Goal: Information Seeking & Learning: Learn about a topic

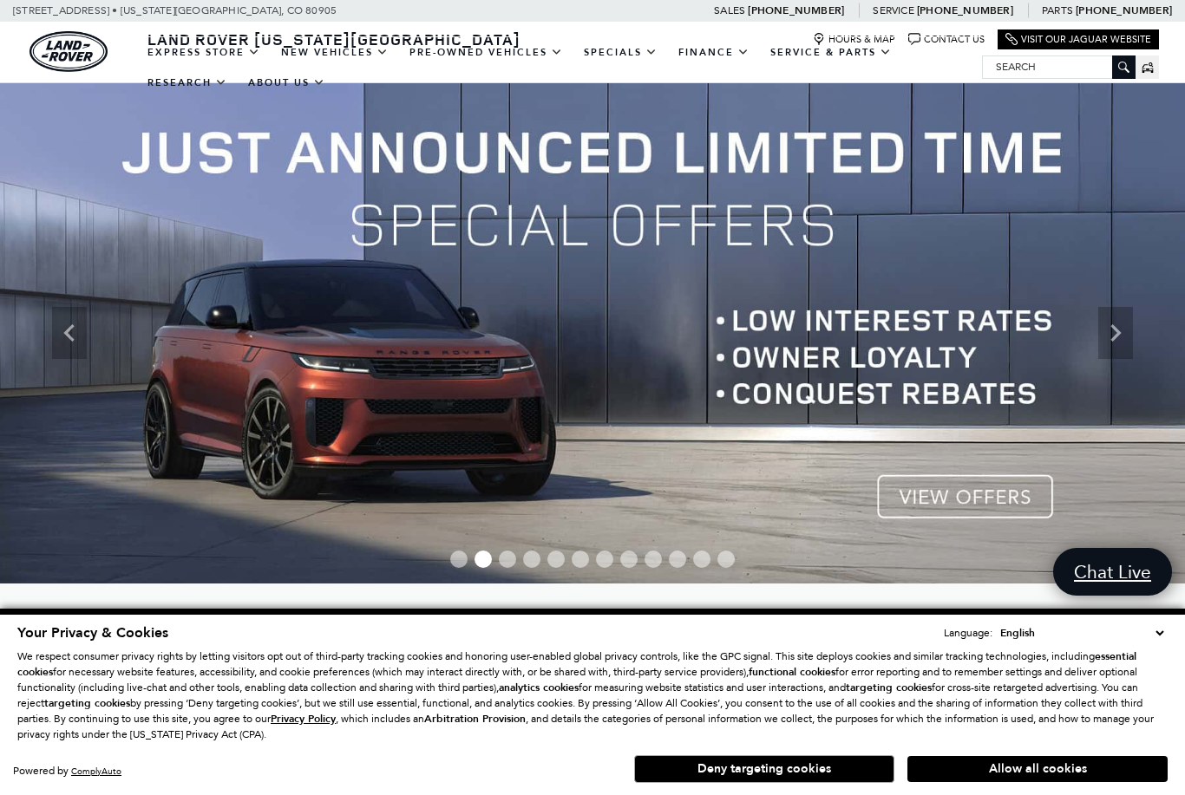
scroll to position [127, 0]
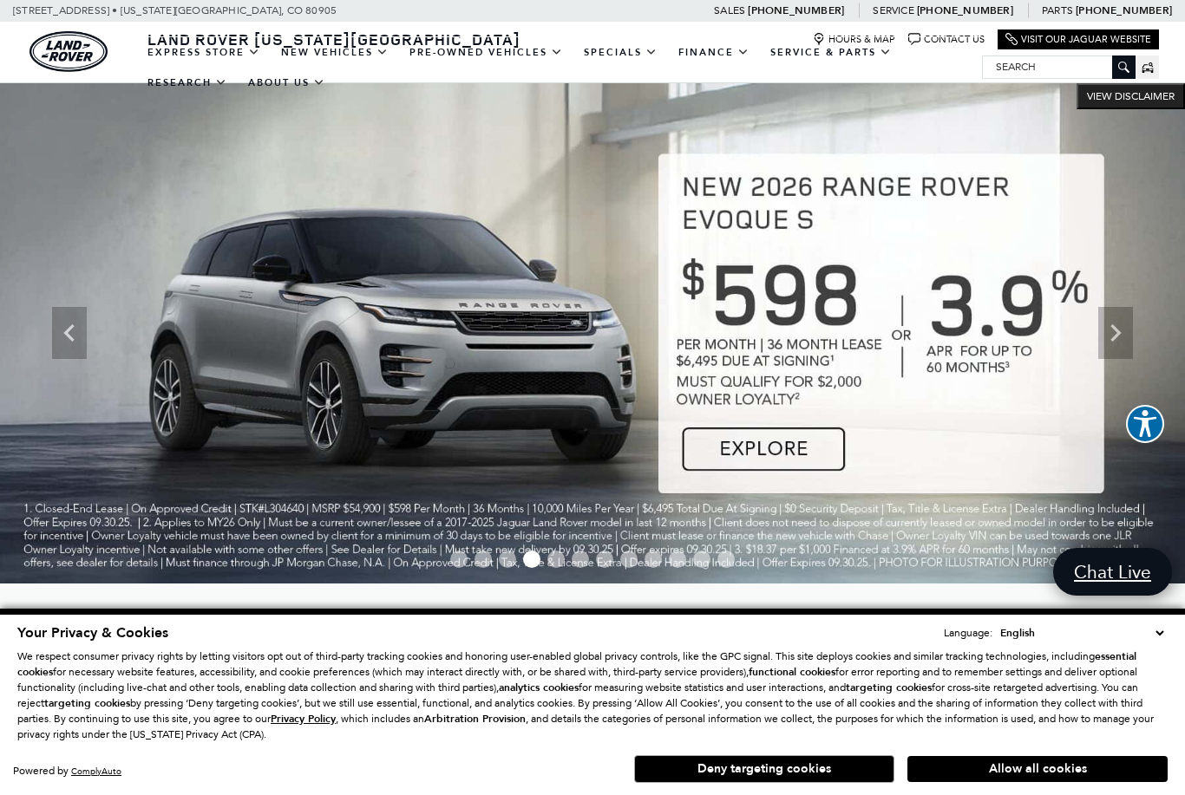
click at [0, 0] on link "Defender 90" at bounding box center [0, 0] width 0 height 0
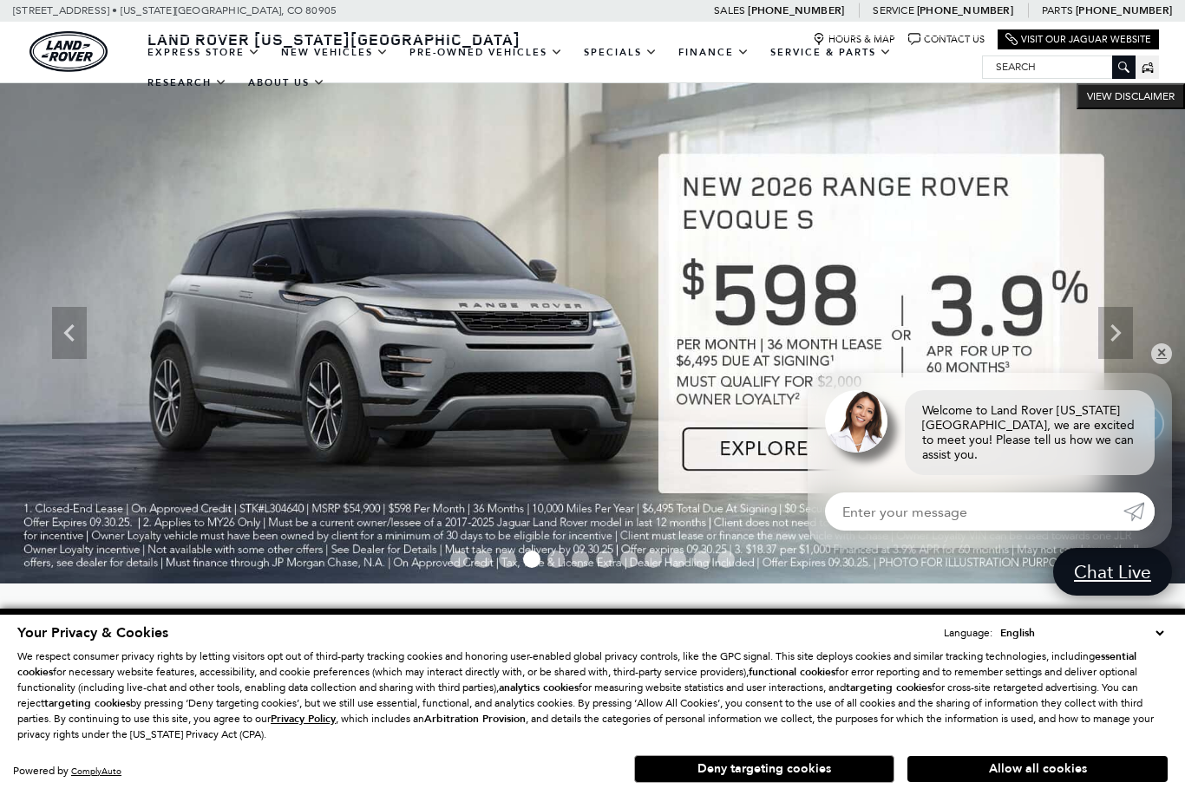
click at [0, 0] on link "Defender 90" at bounding box center [0, 0] width 0 height 0
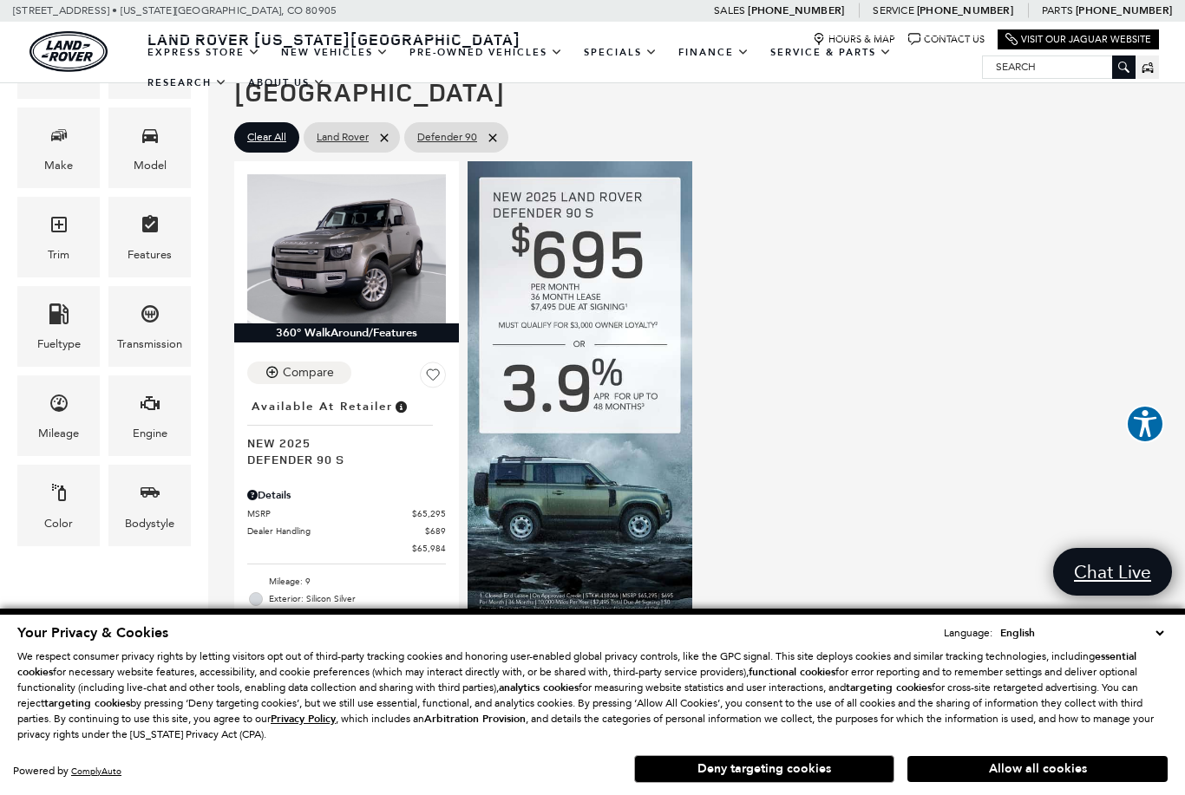
scroll to position [317, 0]
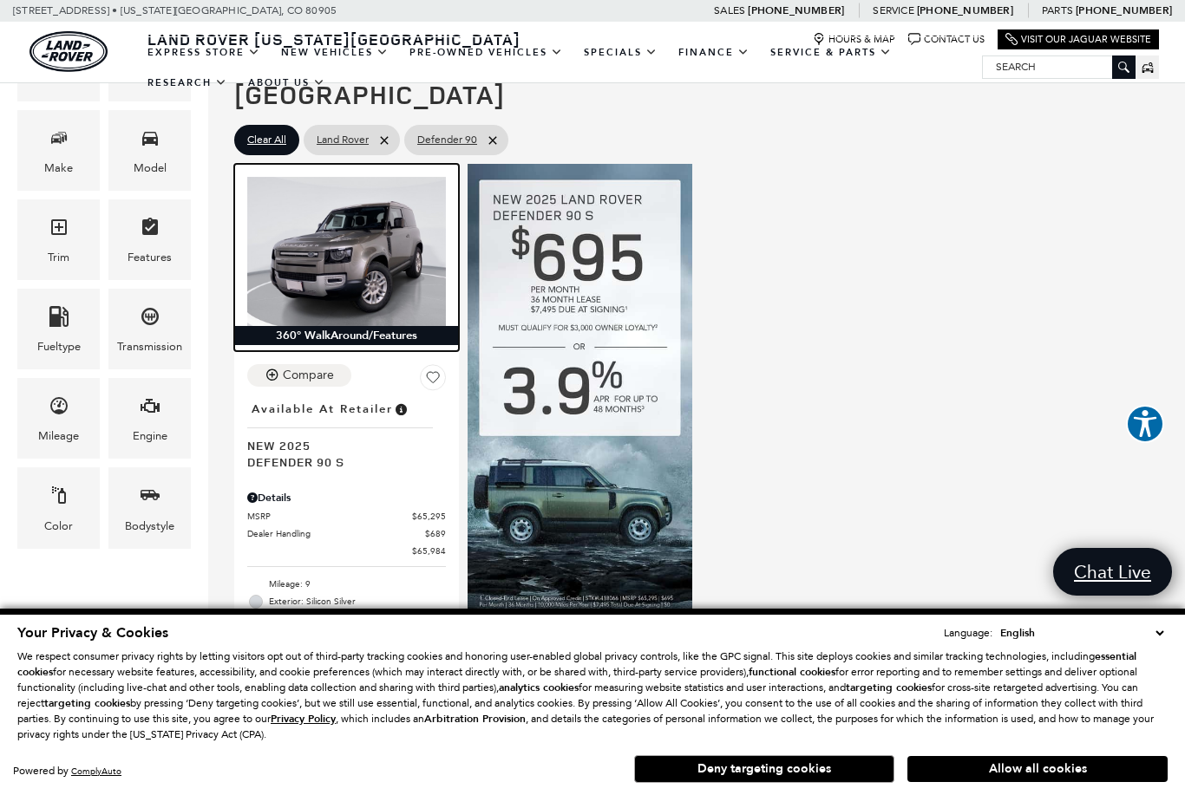
click at [326, 214] on img at bounding box center [346, 251] width 199 height 149
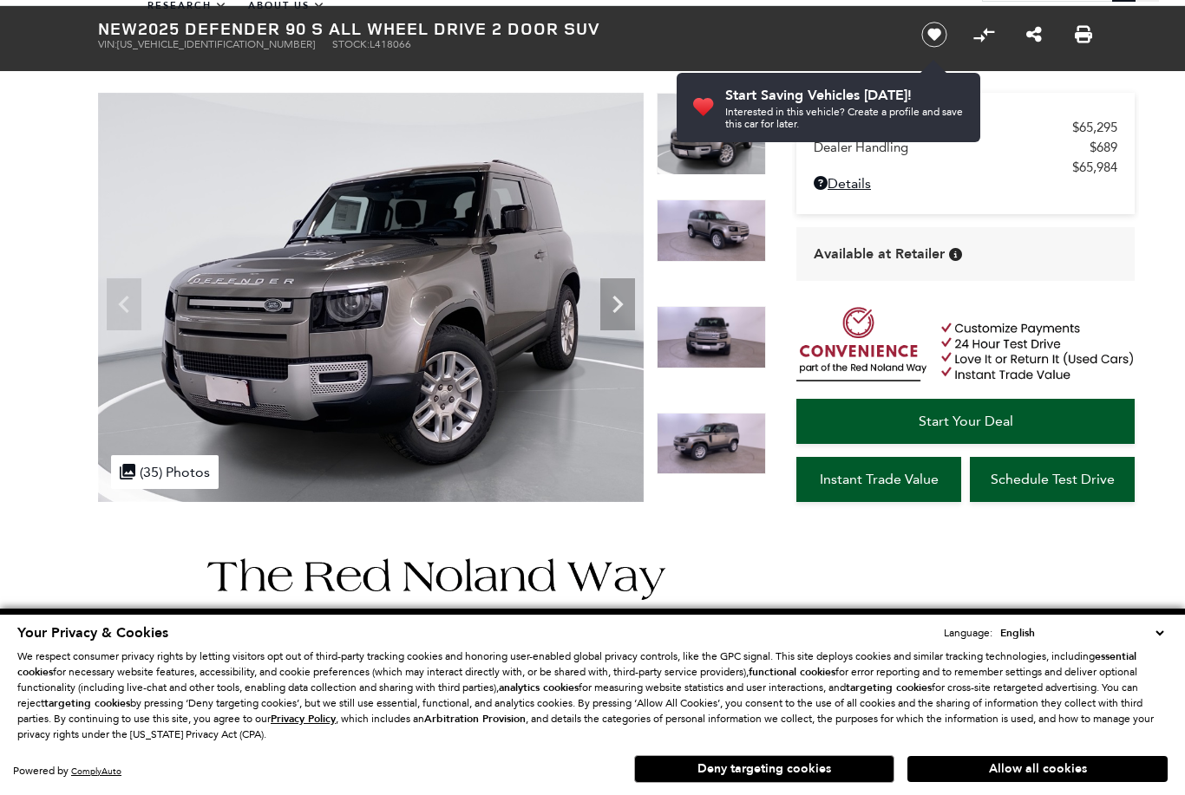
scroll to position [77, 0]
click at [620, 301] on icon "Next" at bounding box center [617, 304] width 35 height 35
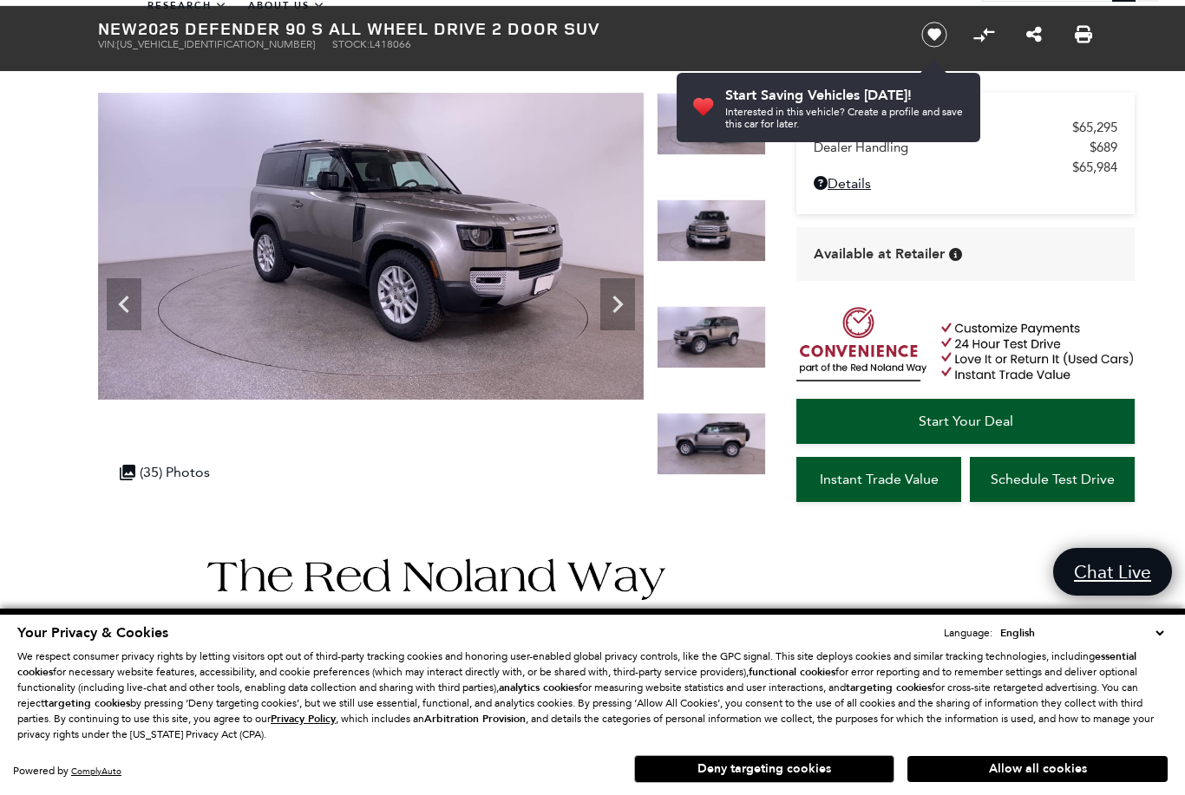
click at [808, 783] on button "Deny targeting cookies" at bounding box center [764, 770] width 260 height 28
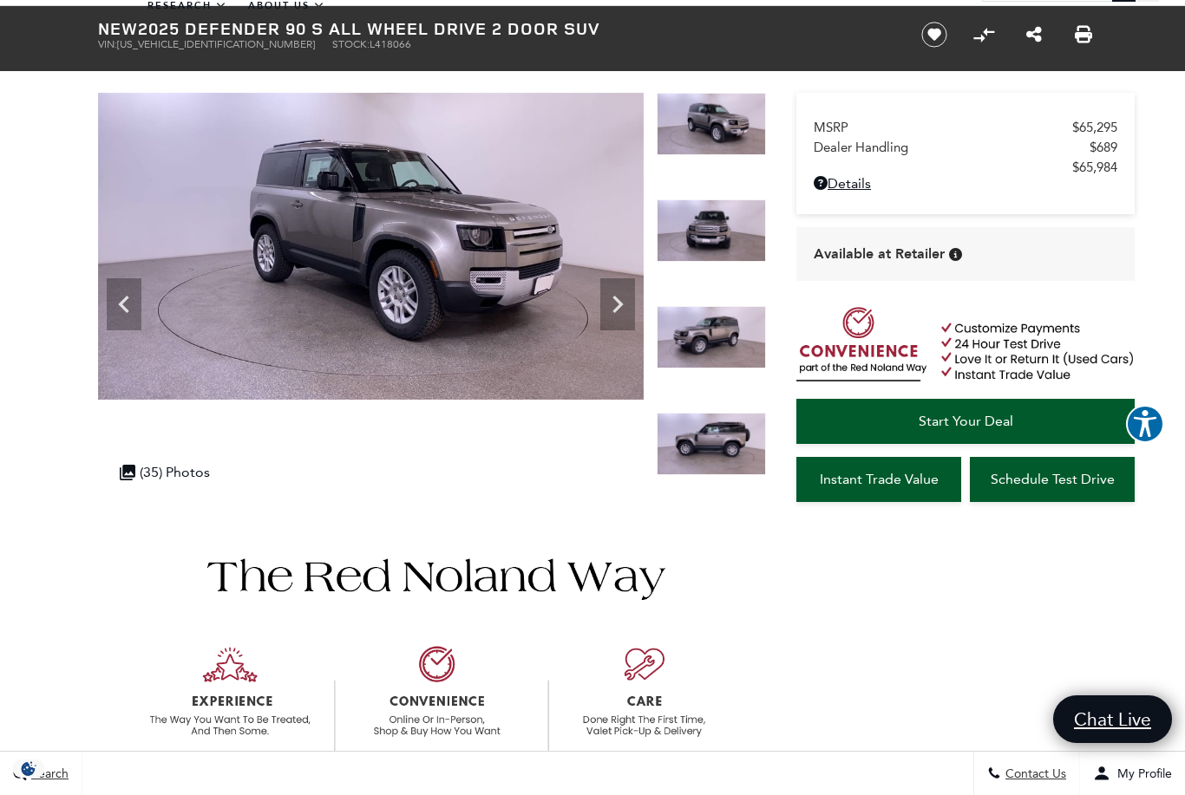
click at [618, 302] on icon "Next" at bounding box center [617, 304] width 10 height 17
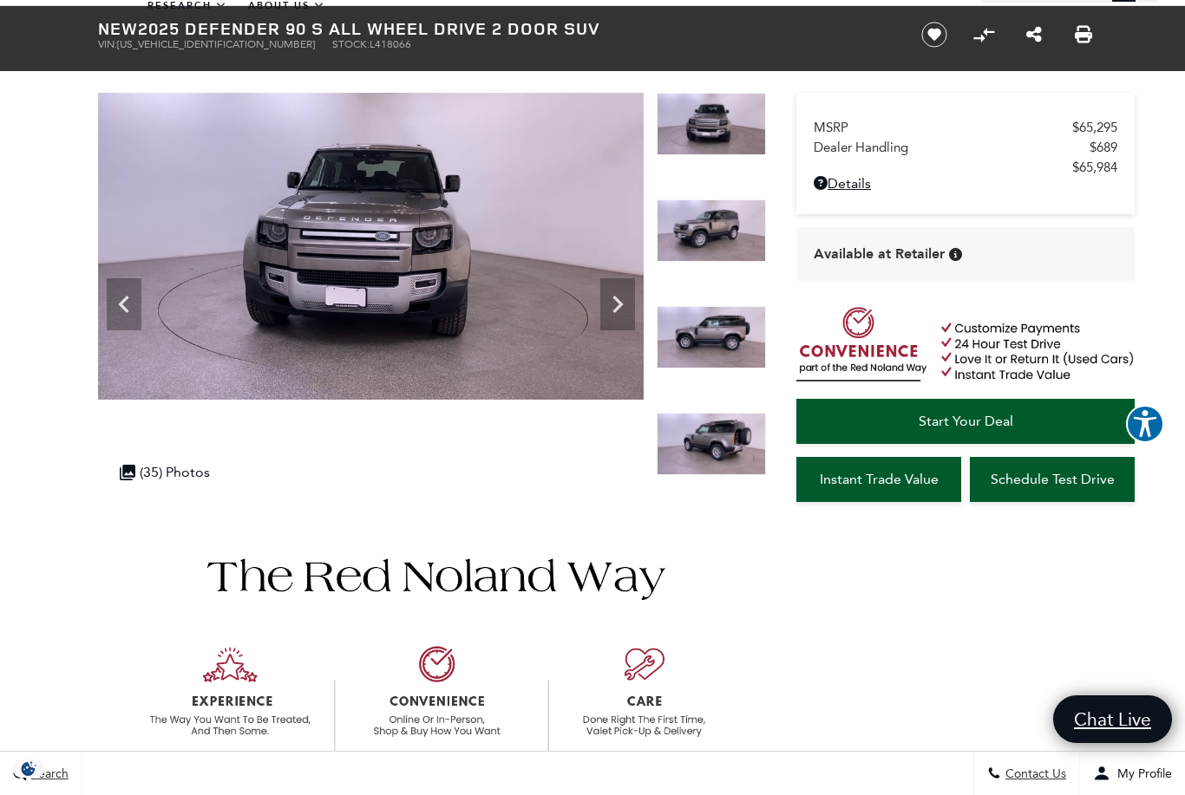
click at [621, 297] on icon "Next" at bounding box center [617, 304] width 35 height 35
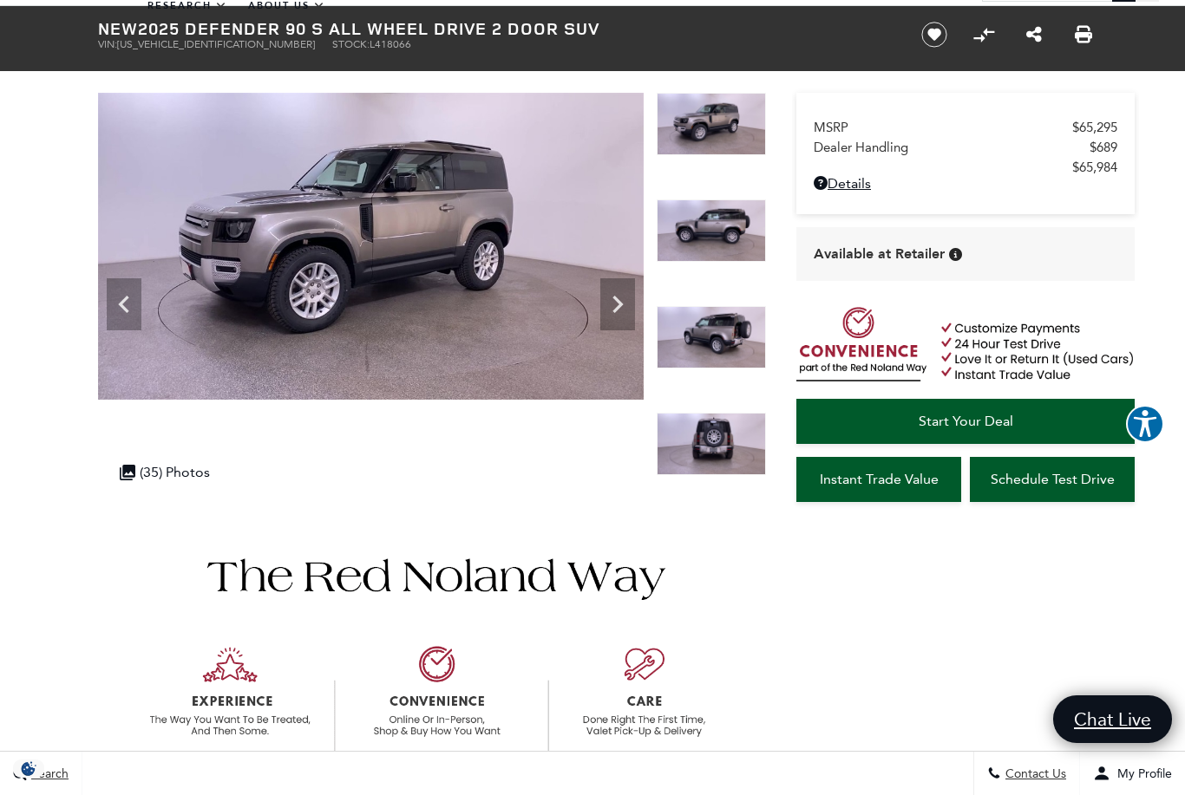
click at [620, 299] on icon "Next" at bounding box center [617, 304] width 35 height 35
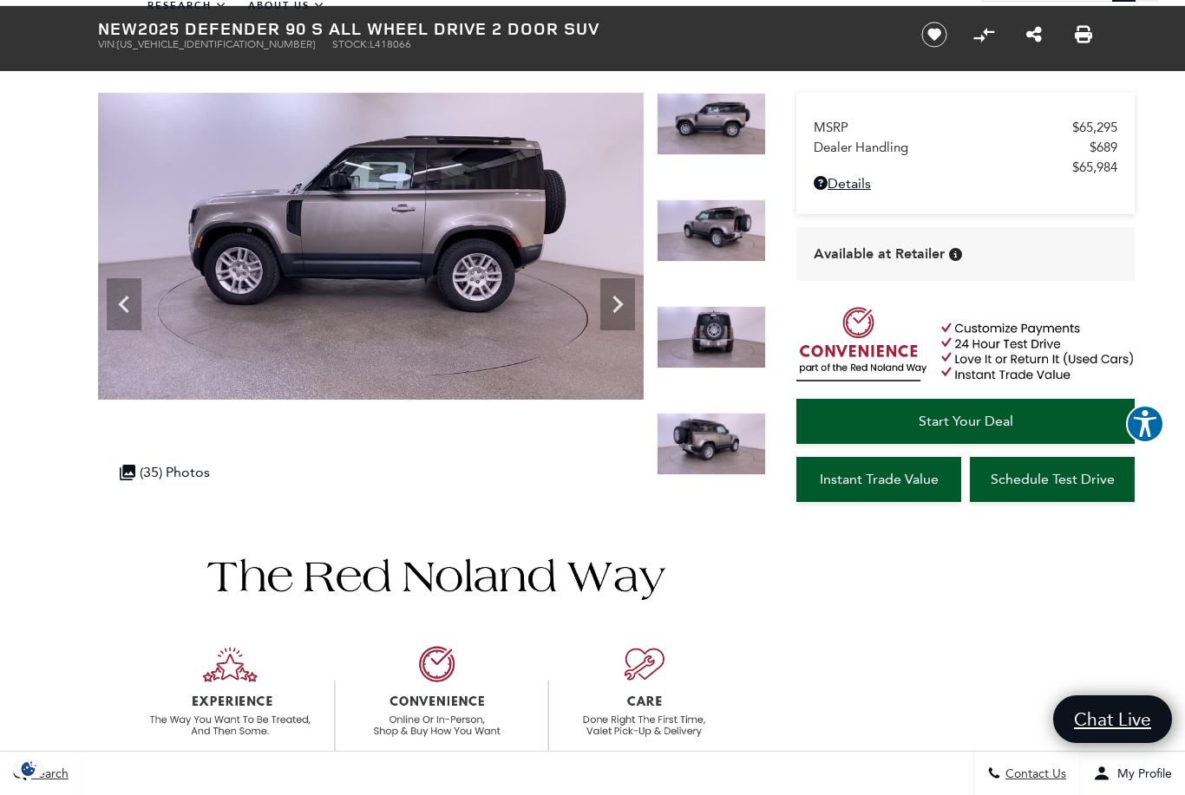
click at [621, 302] on icon "Next" at bounding box center [617, 304] width 35 height 35
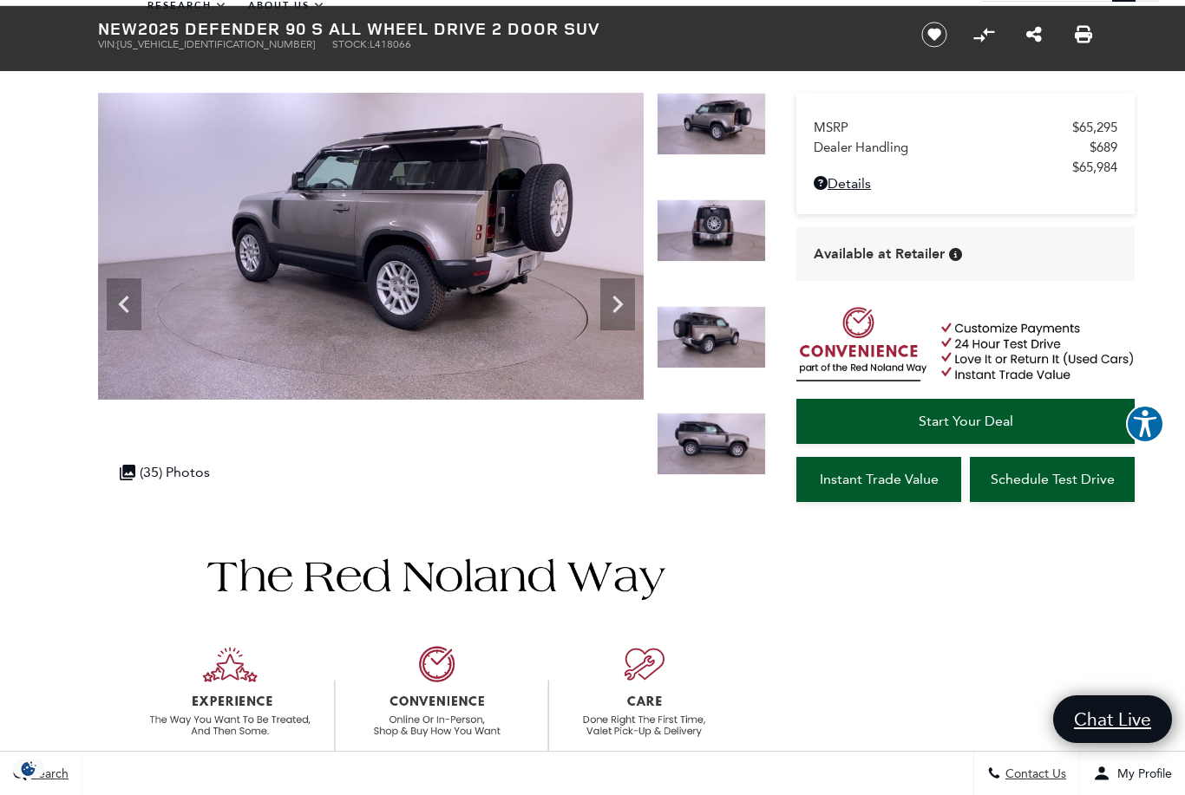
click at [628, 301] on icon "Next" at bounding box center [617, 304] width 35 height 35
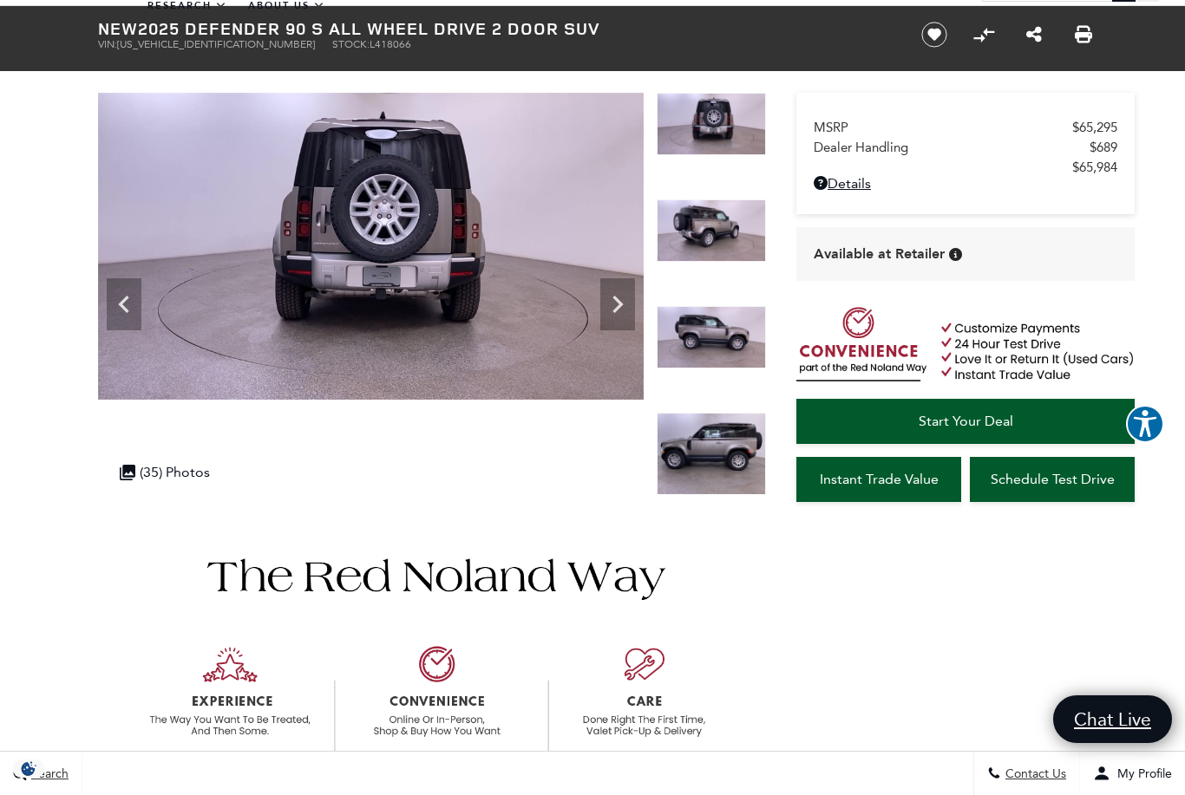
click at [630, 303] on icon "Next" at bounding box center [617, 304] width 35 height 35
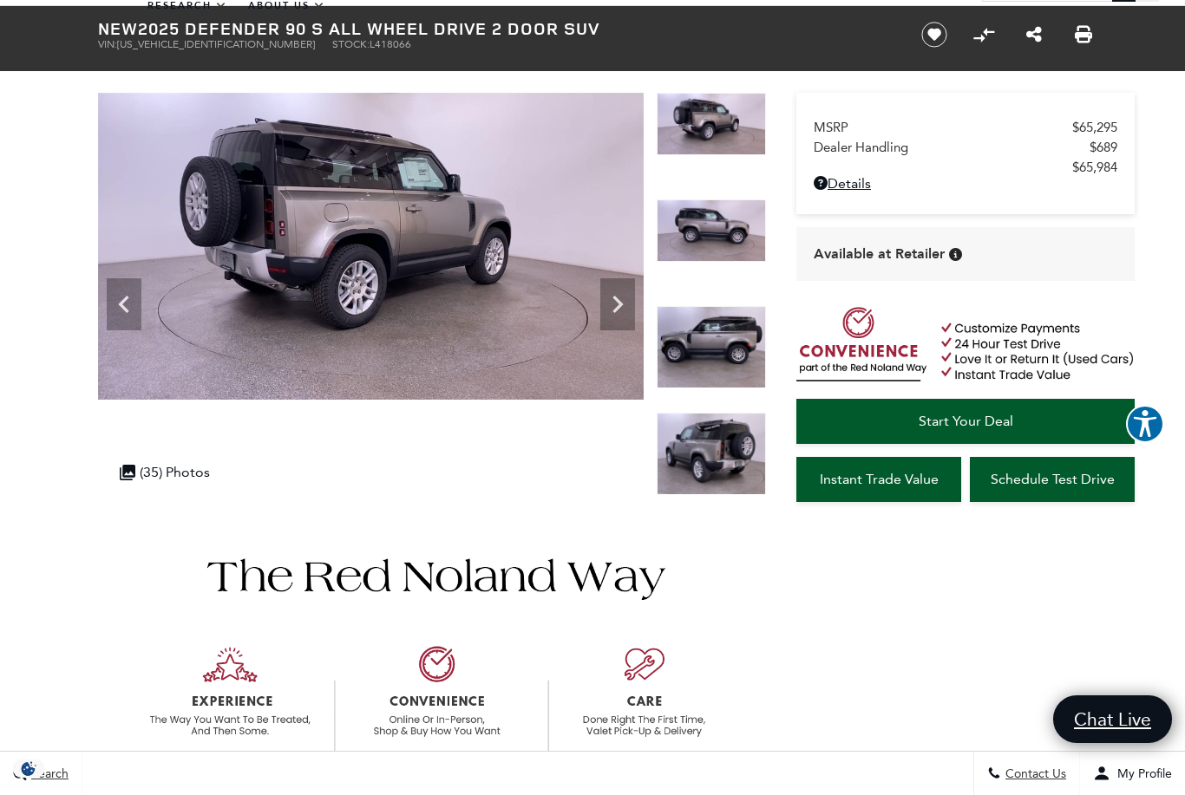
click at [620, 300] on icon "Next" at bounding box center [617, 304] width 35 height 35
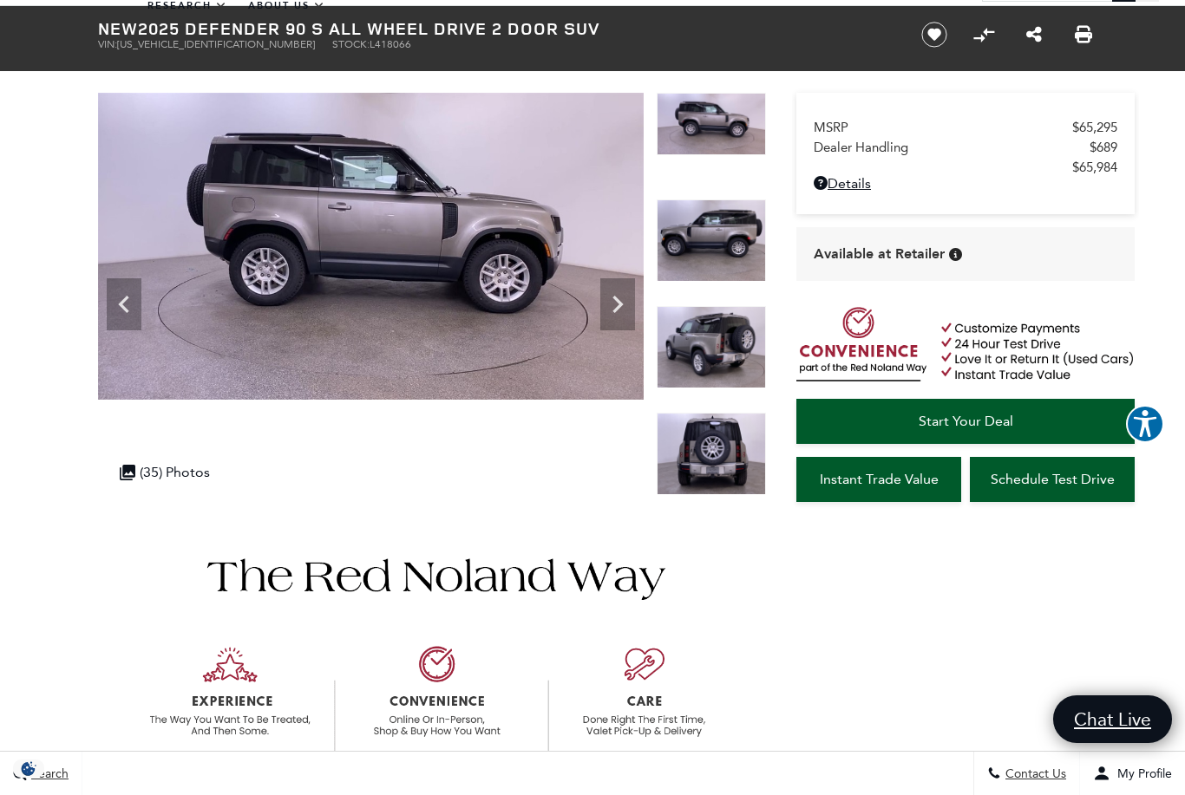
click at [625, 313] on icon "Next" at bounding box center [617, 304] width 35 height 35
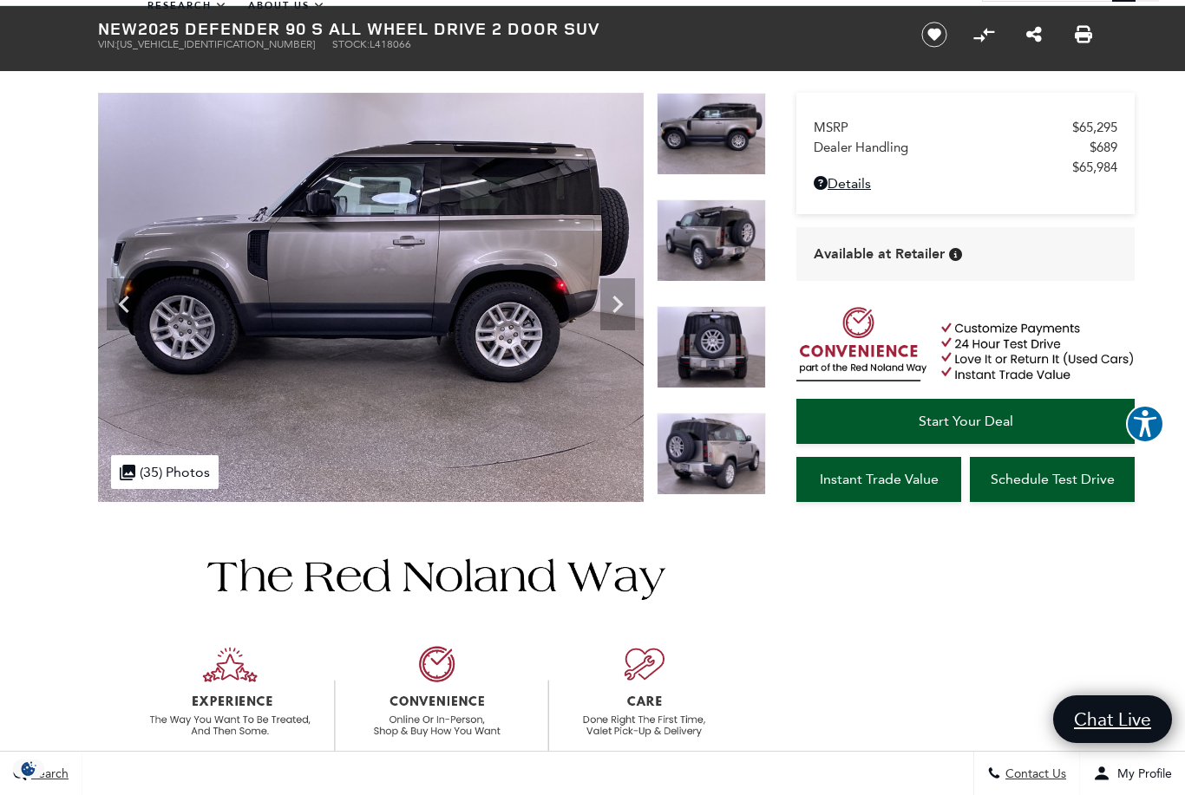
click at [614, 306] on icon "Next" at bounding box center [617, 304] width 35 height 35
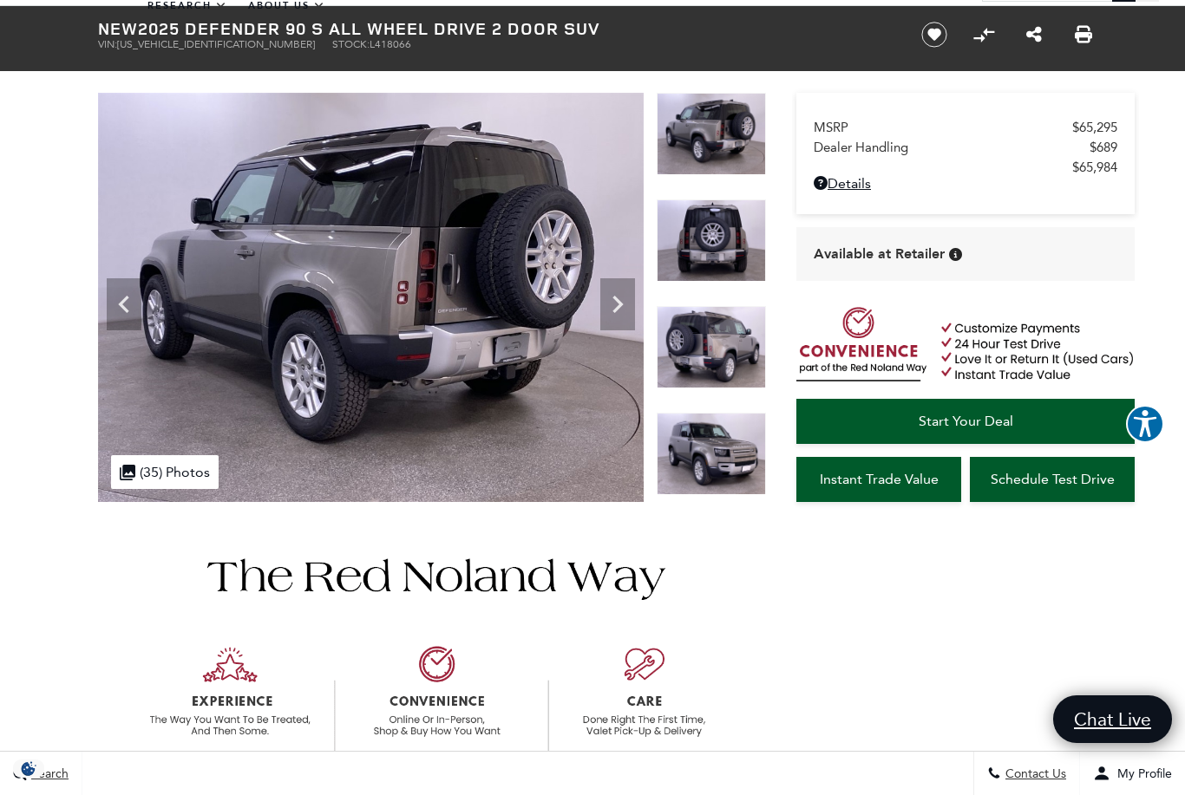
click at [623, 303] on icon "Next" at bounding box center [617, 304] width 35 height 35
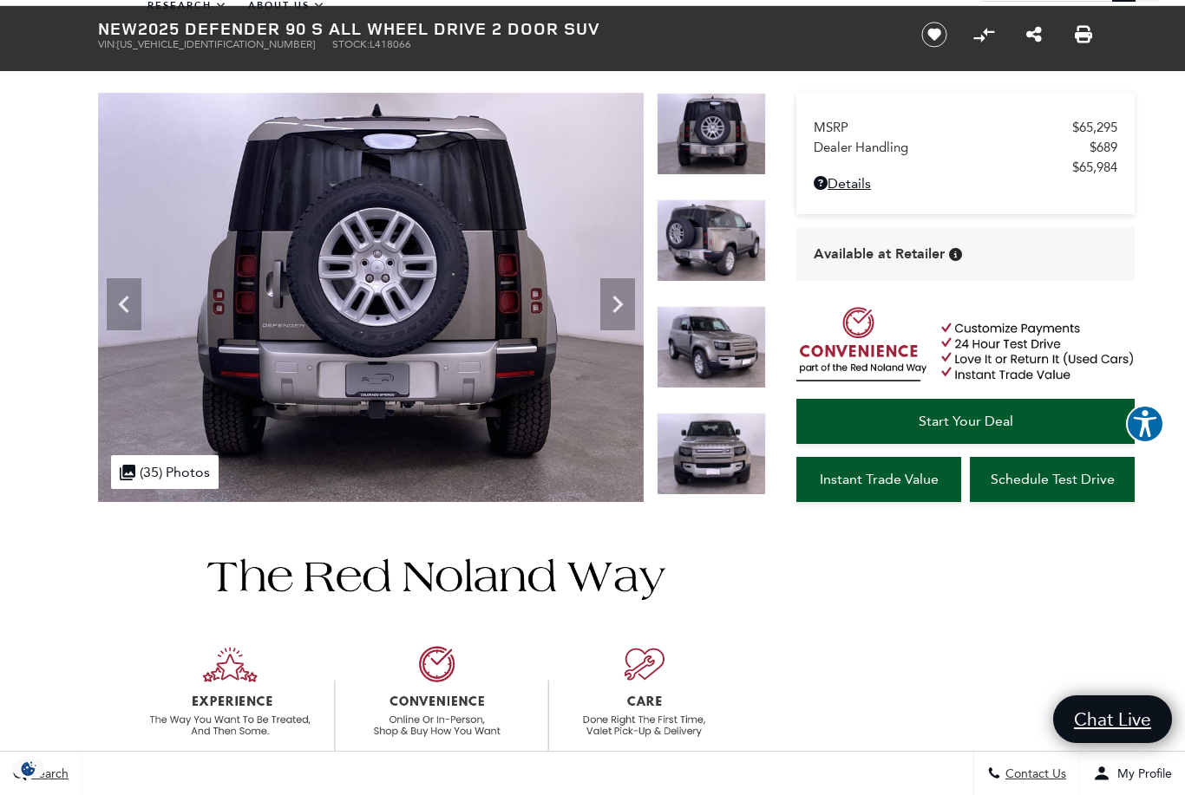
click at [625, 307] on icon "Next" at bounding box center [617, 304] width 35 height 35
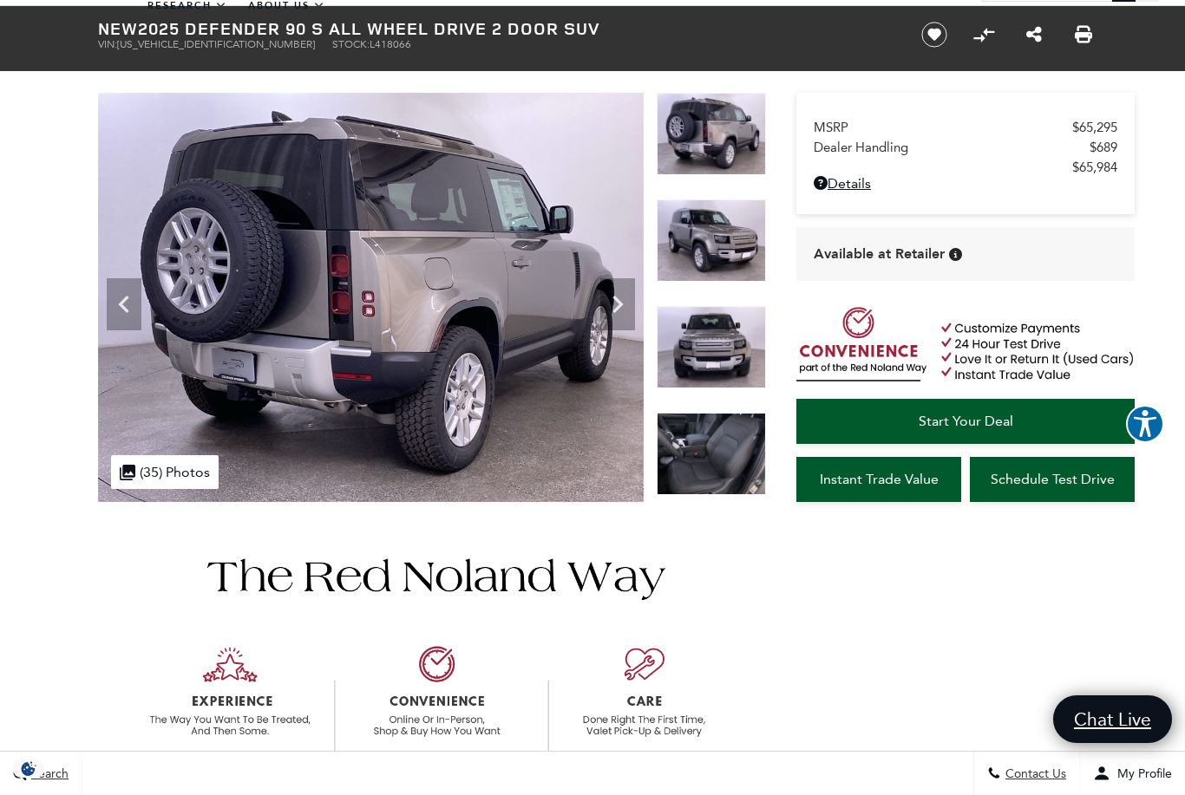
click at [622, 303] on icon "Next" at bounding box center [617, 304] width 35 height 35
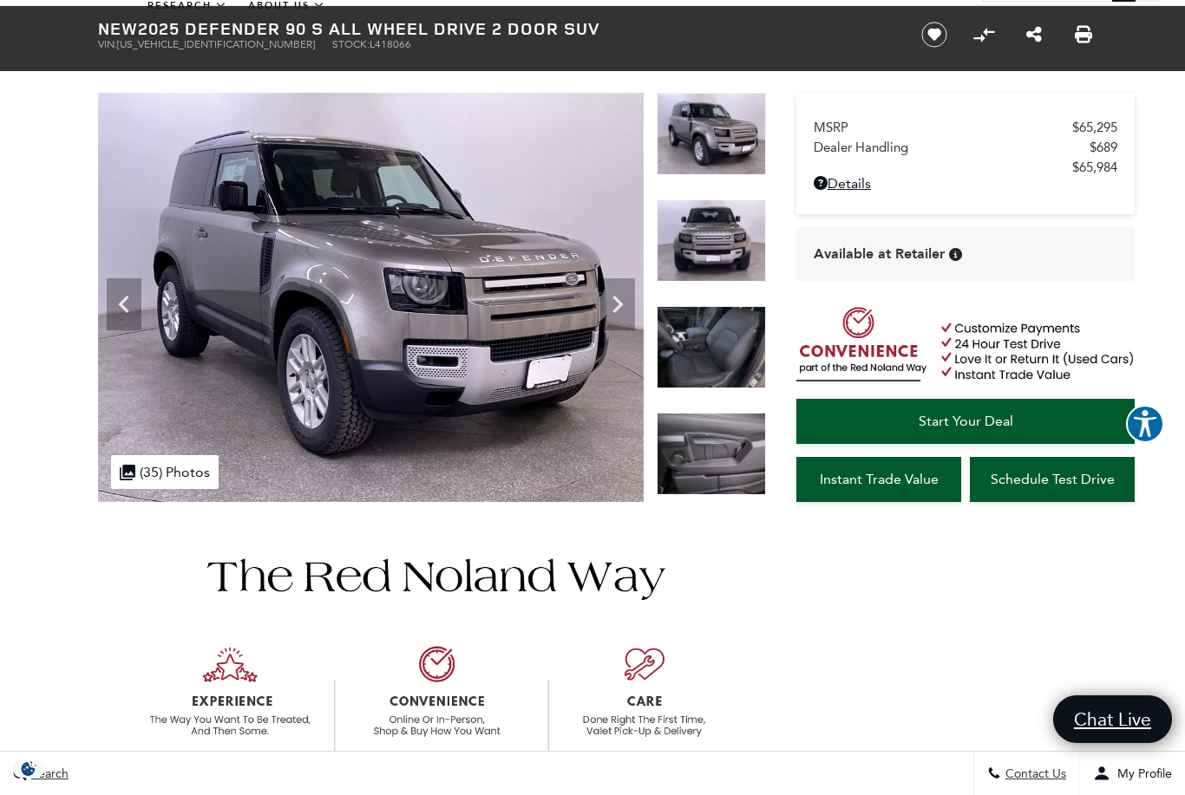
click at [621, 302] on icon "Next" at bounding box center [617, 304] width 35 height 35
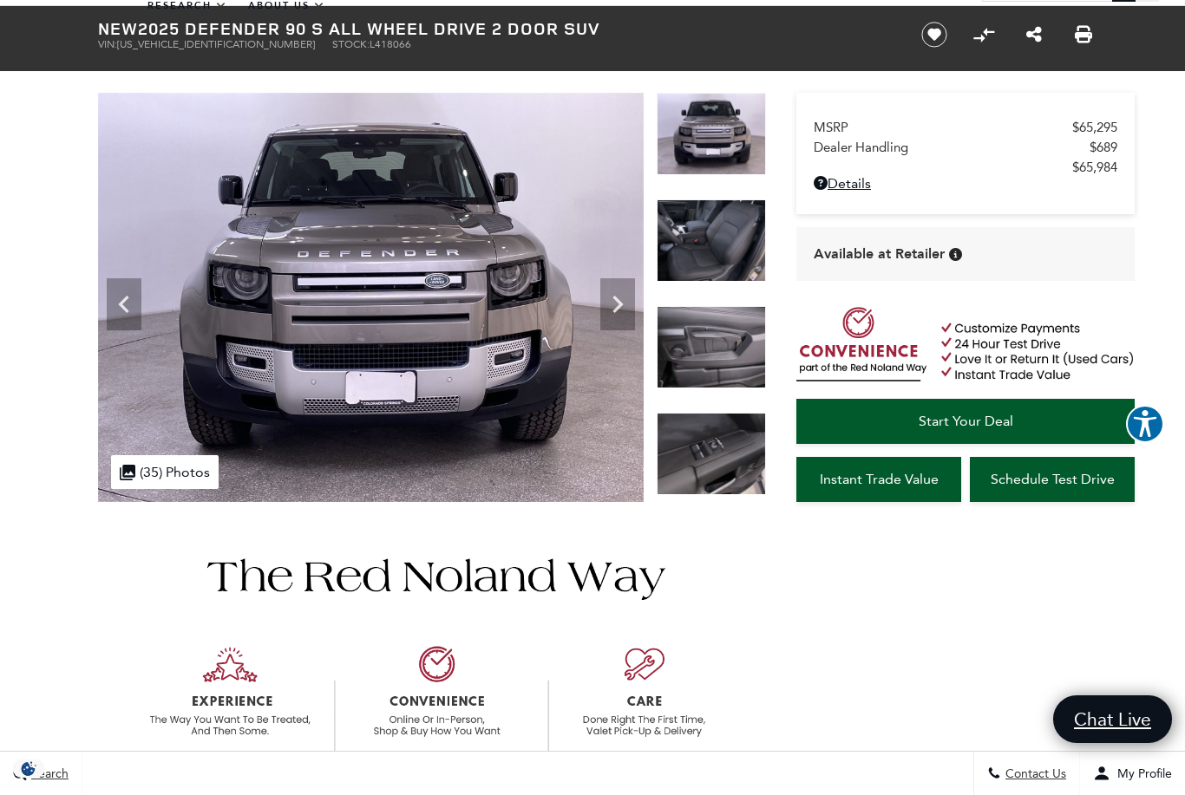
click at [620, 299] on icon "Next" at bounding box center [617, 304] width 35 height 35
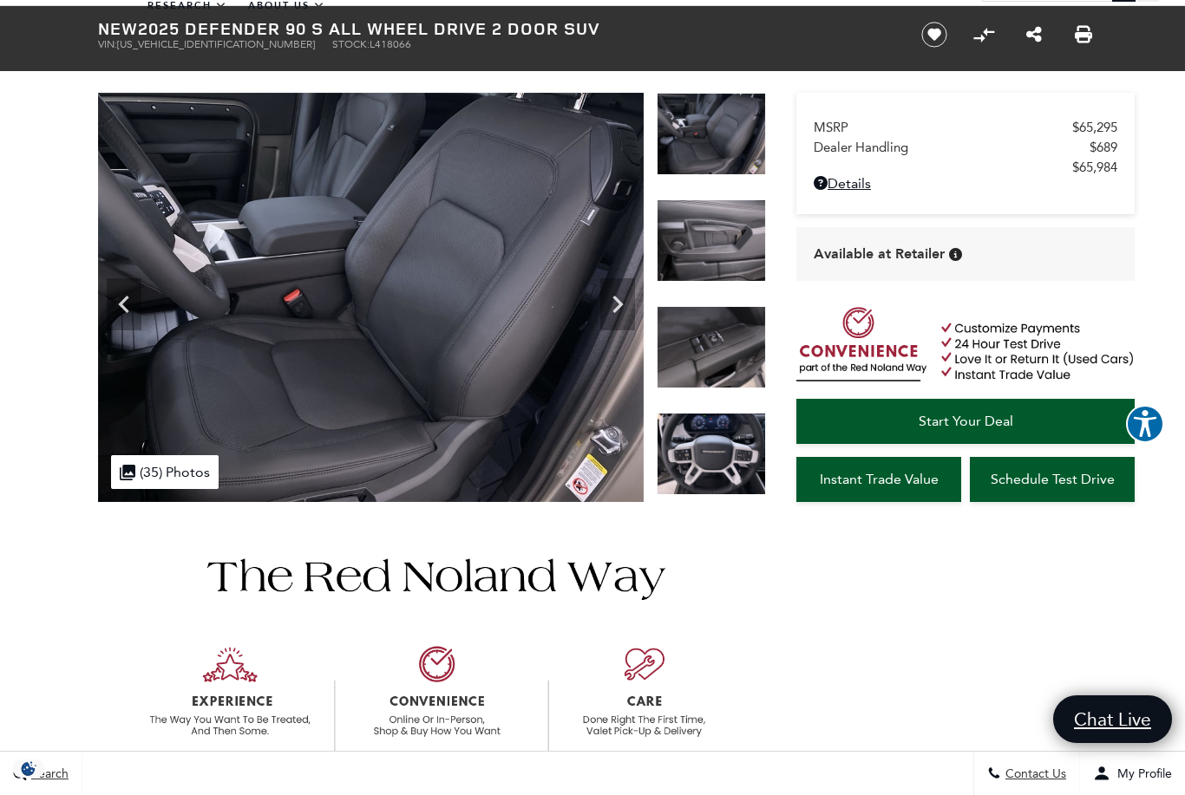
click at [626, 303] on icon "Next" at bounding box center [617, 304] width 35 height 35
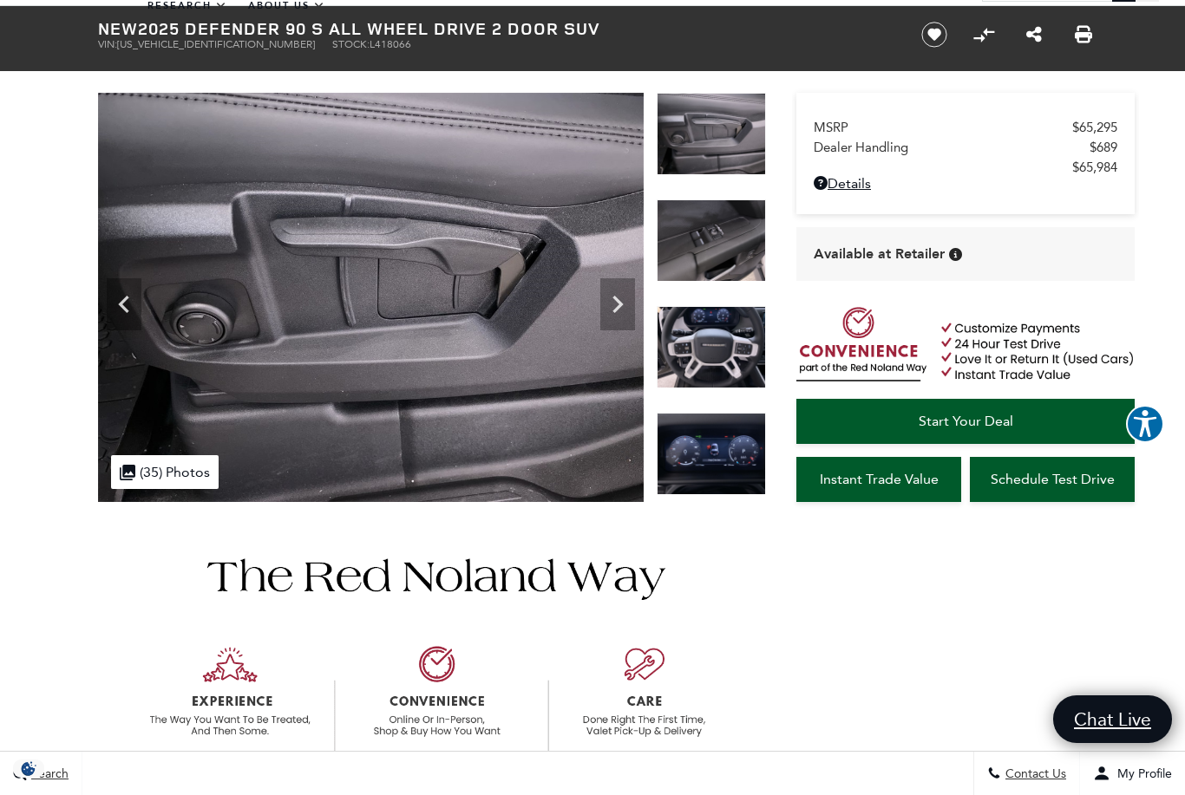
click at [627, 301] on icon "Next" at bounding box center [617, 304] width 35 height 35
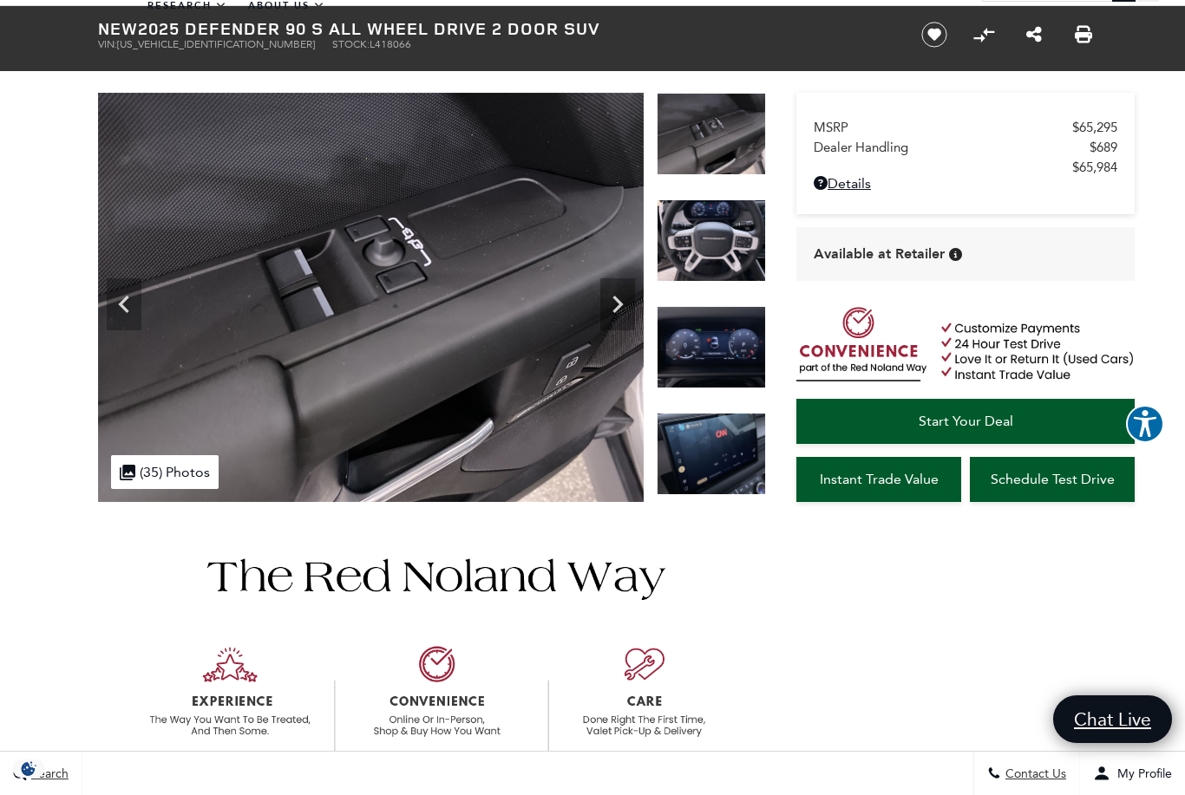
click at [625, 303] on icon "Next" at bounding box center [617, 304] width 35 height 35
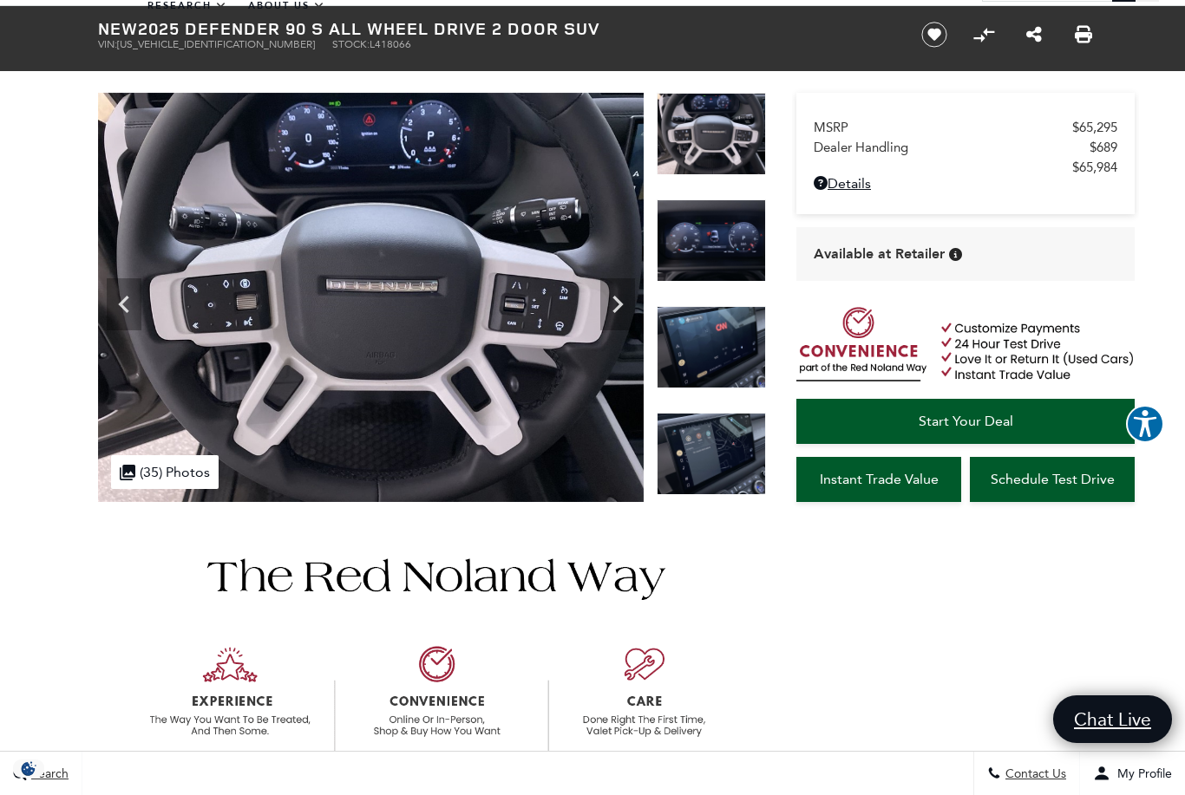
click at [626, 305] on icon "Next" at bounding box center [617, 304] width 35 height 35
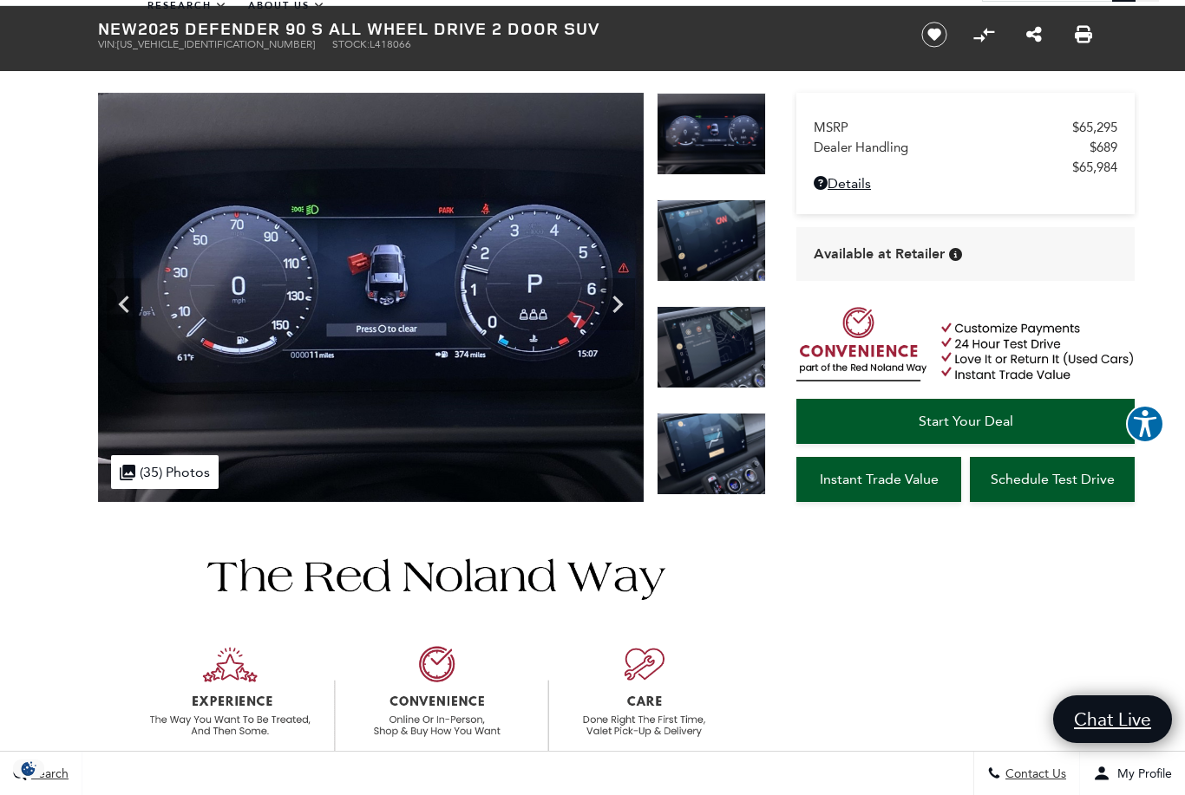
click at [623, 317] on icon "Next" at bounding box center [617, 304] width 35 height 35
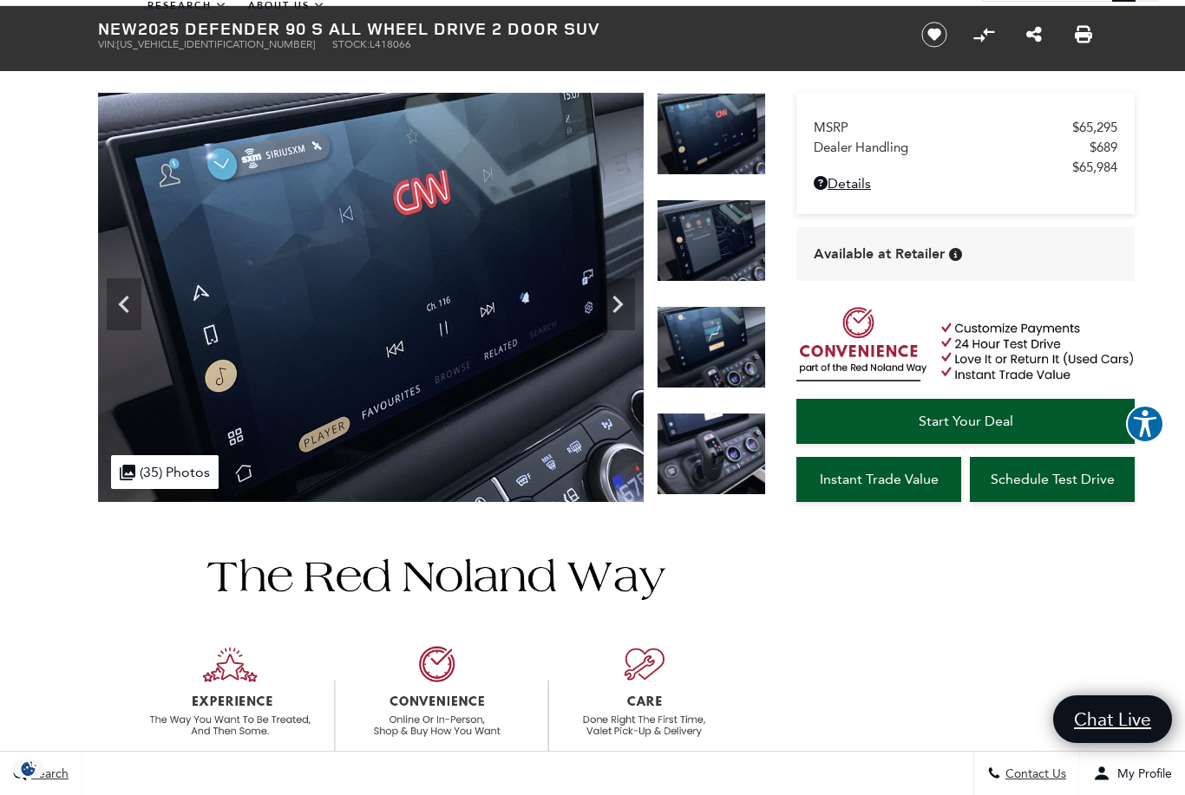
click at [613, 309] on icon "Next" at bounding box center [617, 304] width 35 height 35
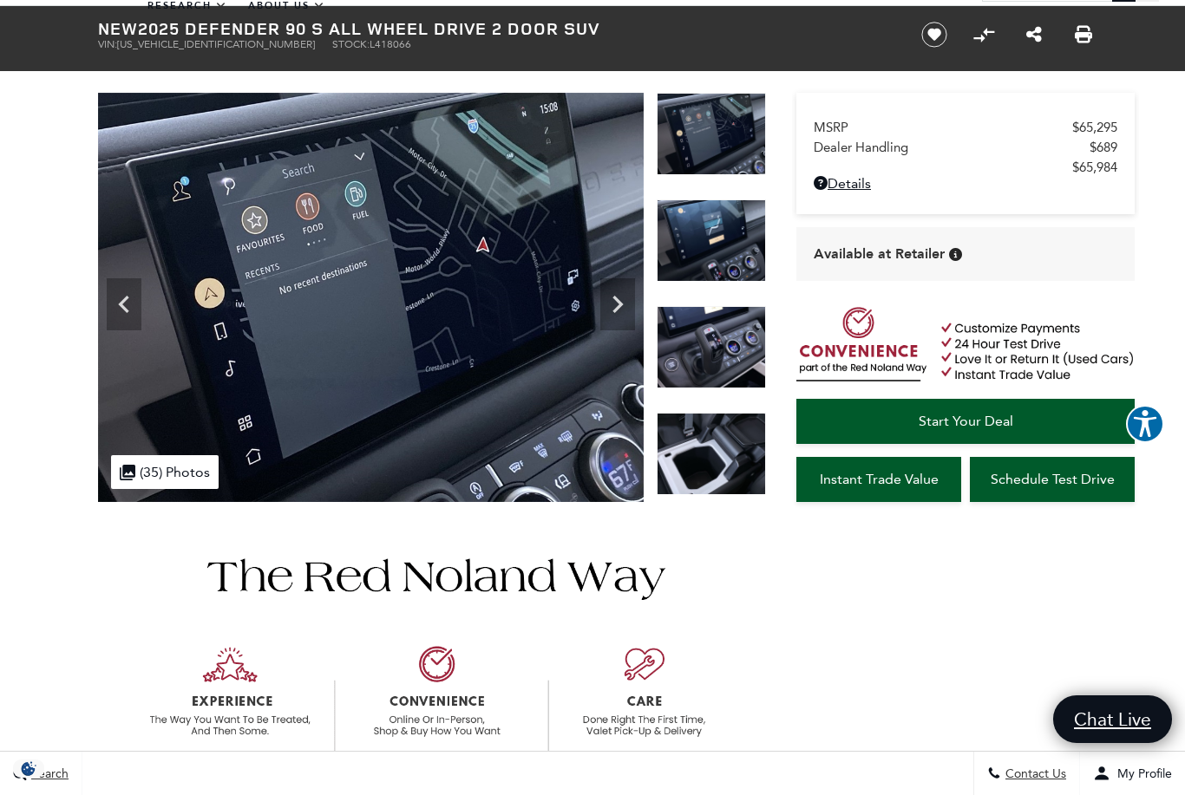
click at [620, 308] on icon "Next" at bounding box center [617, 304] width 35 height 35
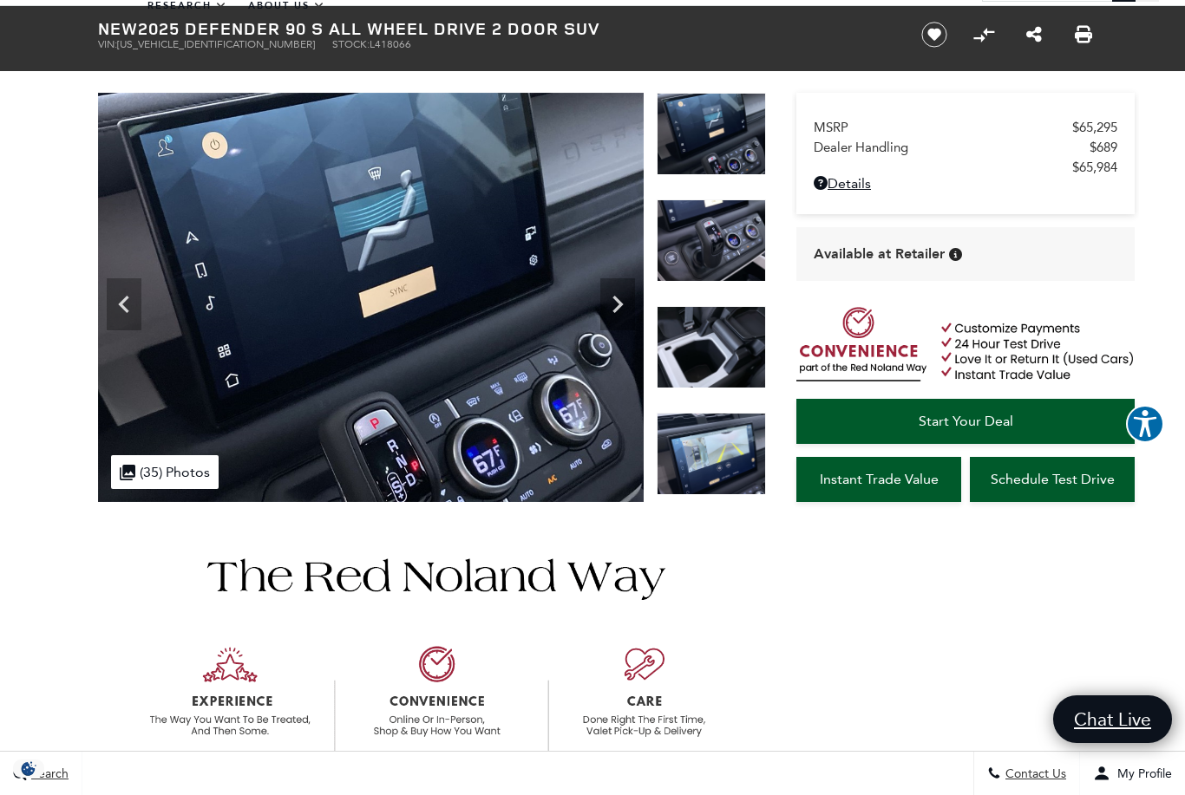
click at [615, 304] on icon "Next" at bounding box center [617, 304] width 35 height 35
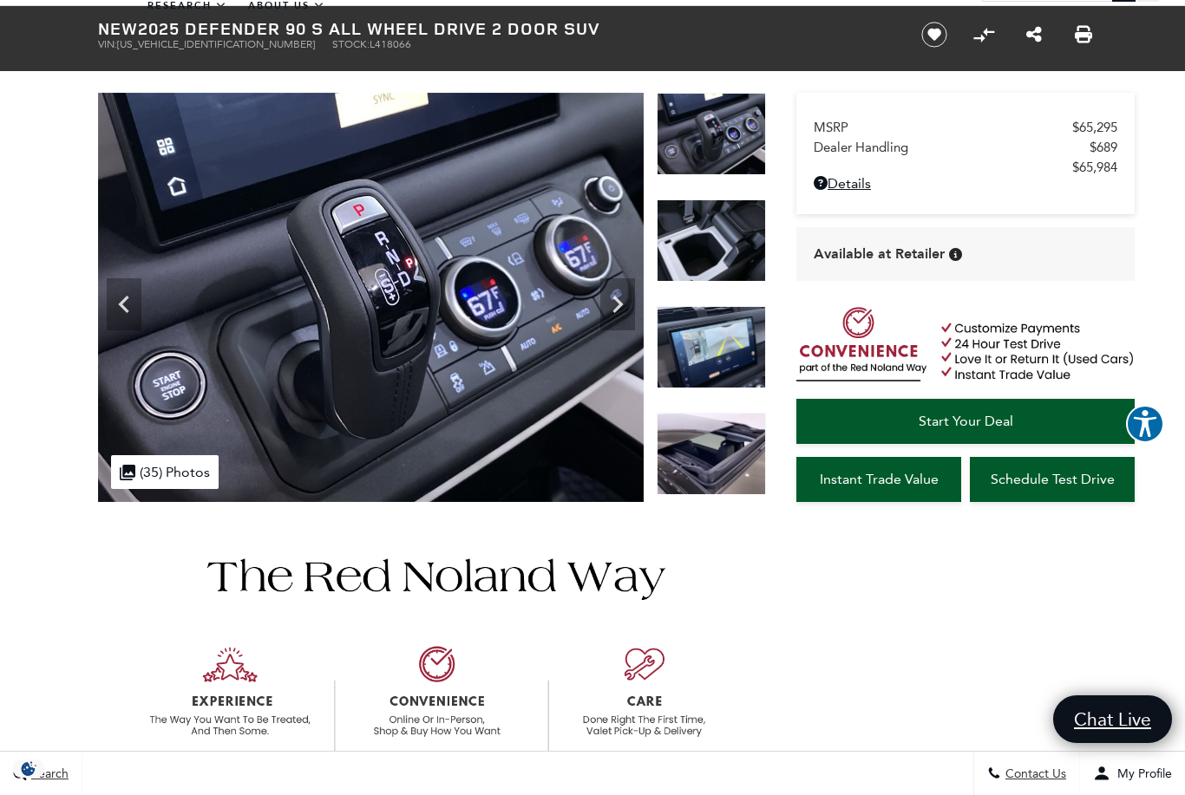
click at [620, 306] on icon "Next" at bounding box center [617, 304] width 10 height 17
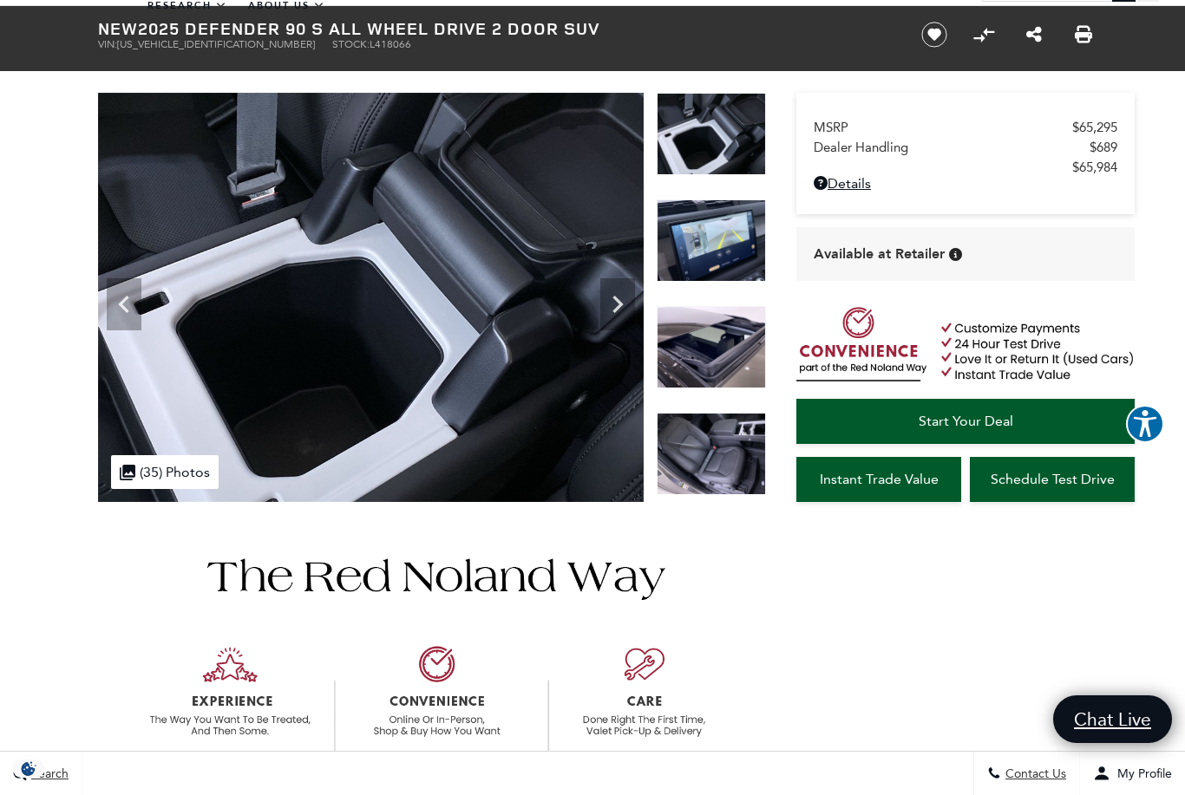
click at [617, 302] on icon "Next" at bounding box center [617, 304] width 35 height 35
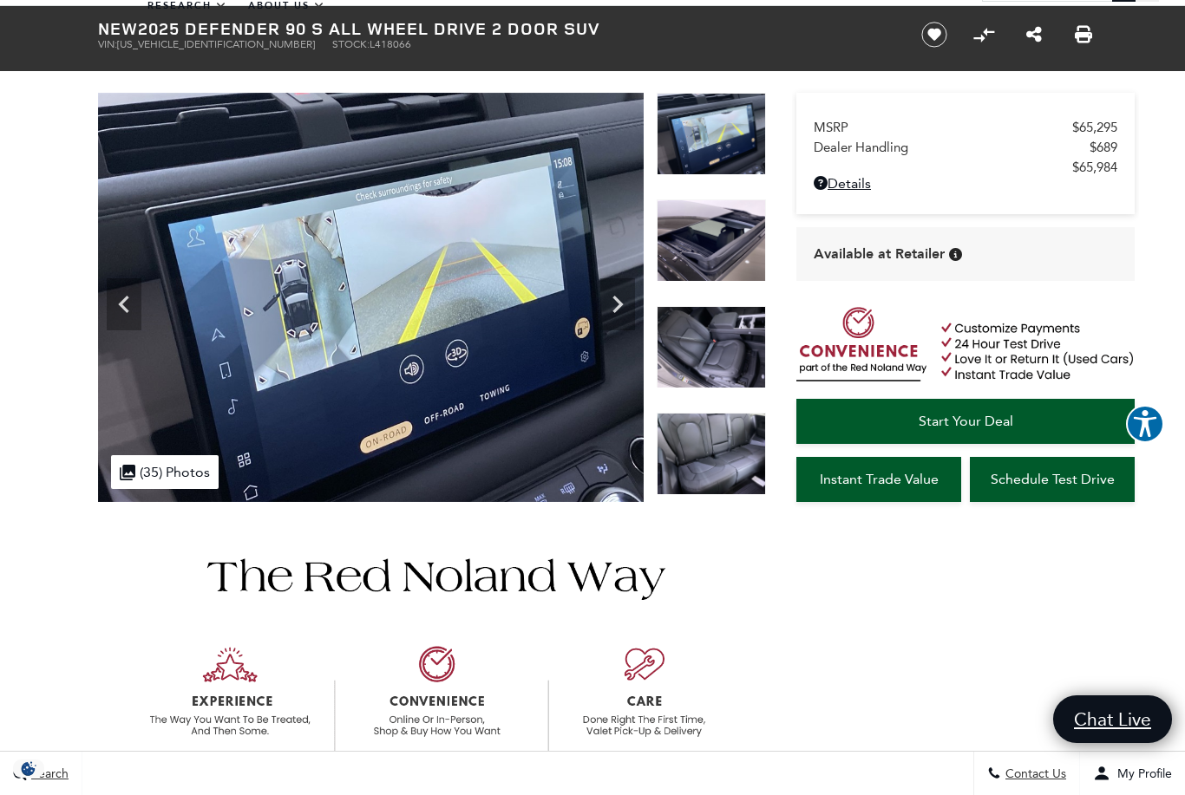
click at [623, 309] on icon "Next" at bounding box center [617, 304] width 35 height 35
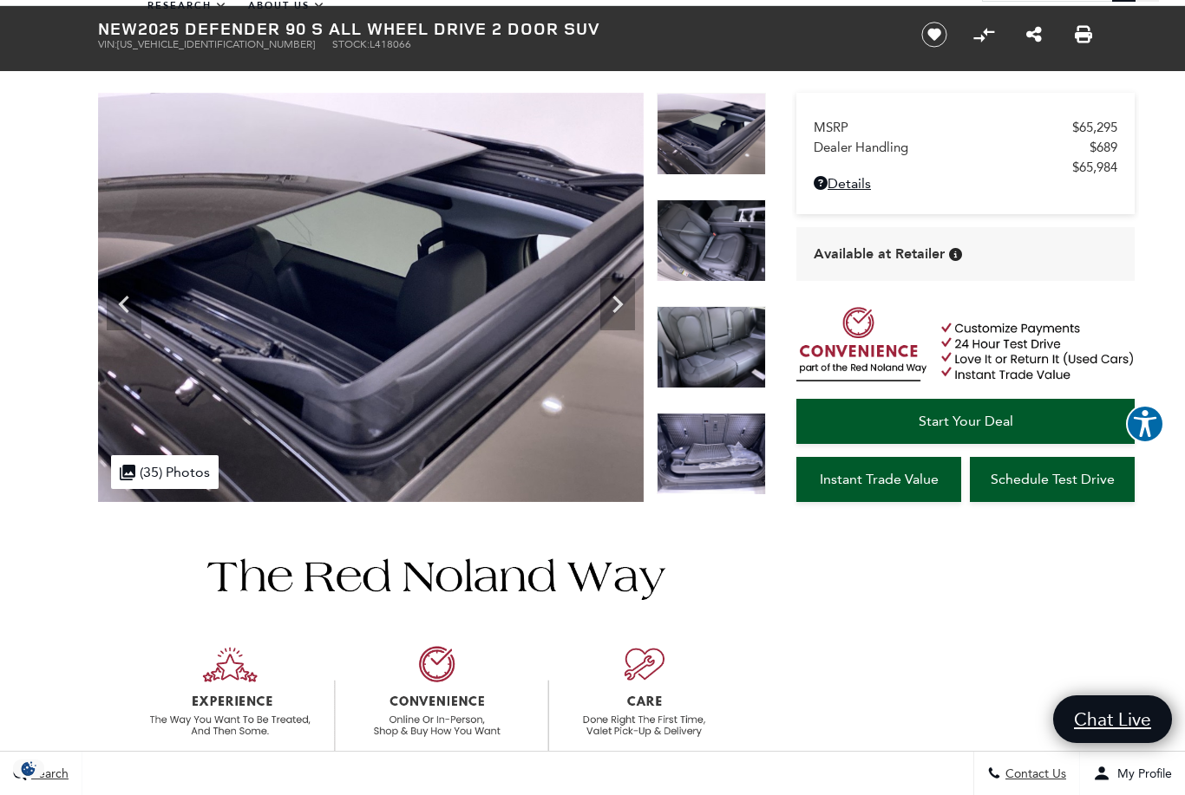
click at [625, 306] on icon "Next" at bounding box center [617, 304] width 35 height 35
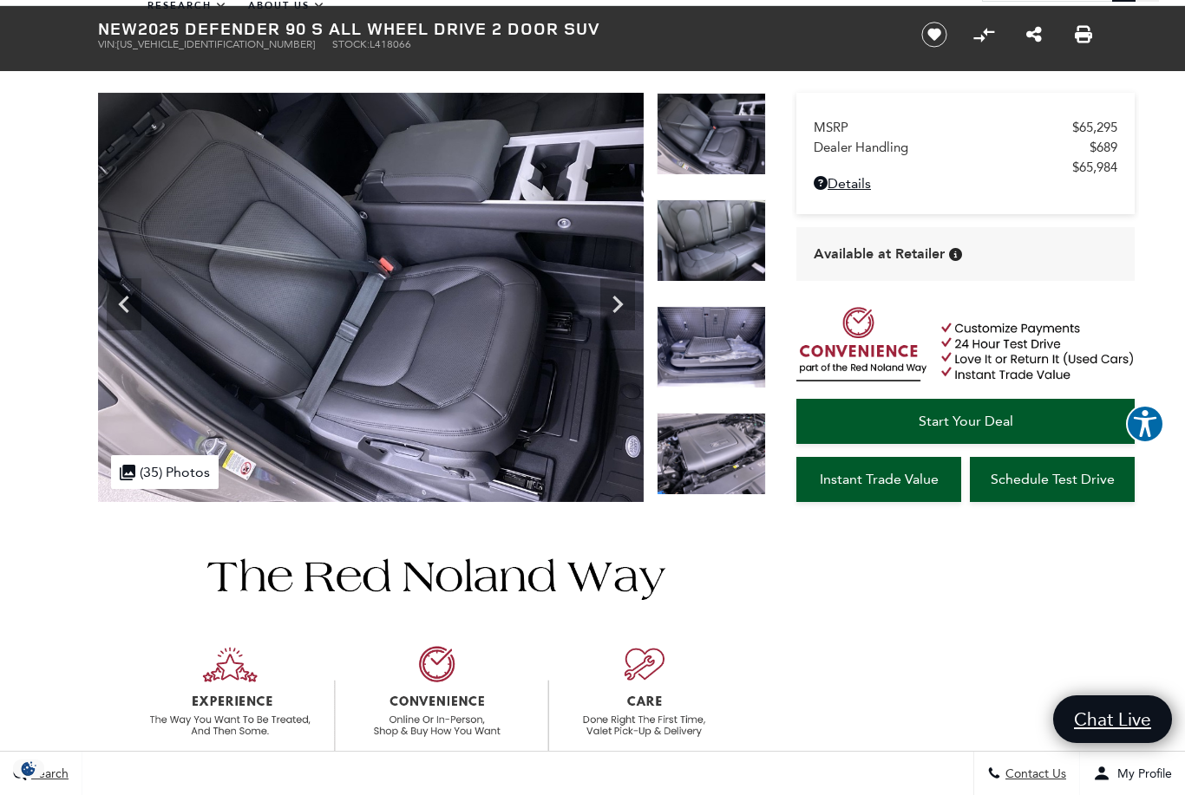
click at [618, 309] on icon "Next" at bounding box center [617, 304] width 10 height 17
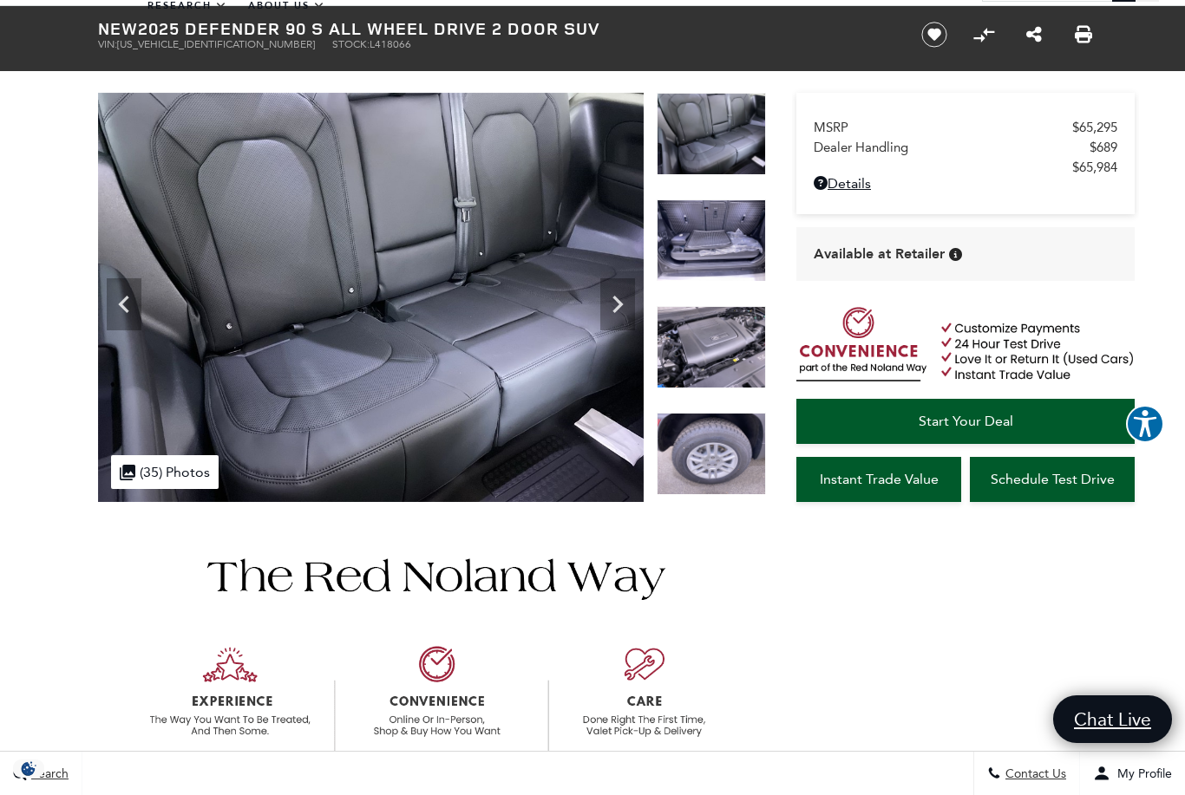
click at [625, 302] on icon "Next" at bounding box center [617, 304] width 35 height 35
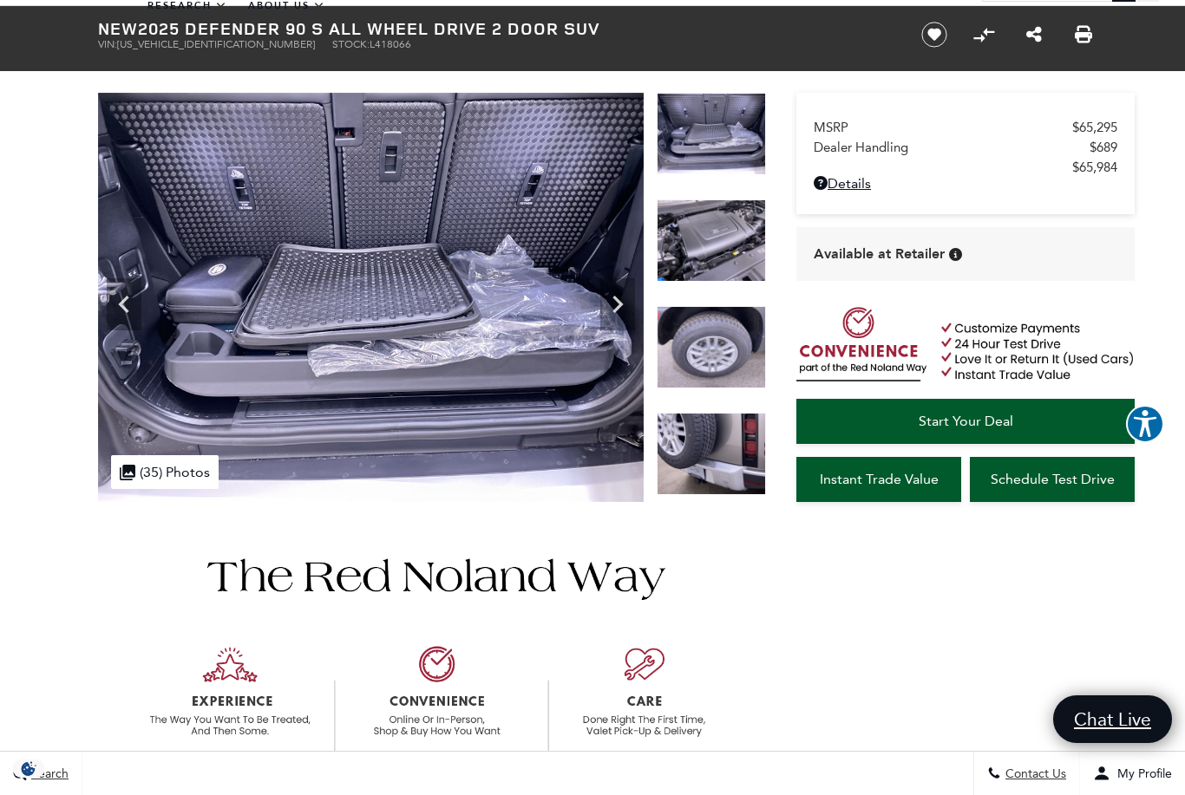
click at [620, 306] on icon "Next" at bounding box center [617, 304] width 10 height 17
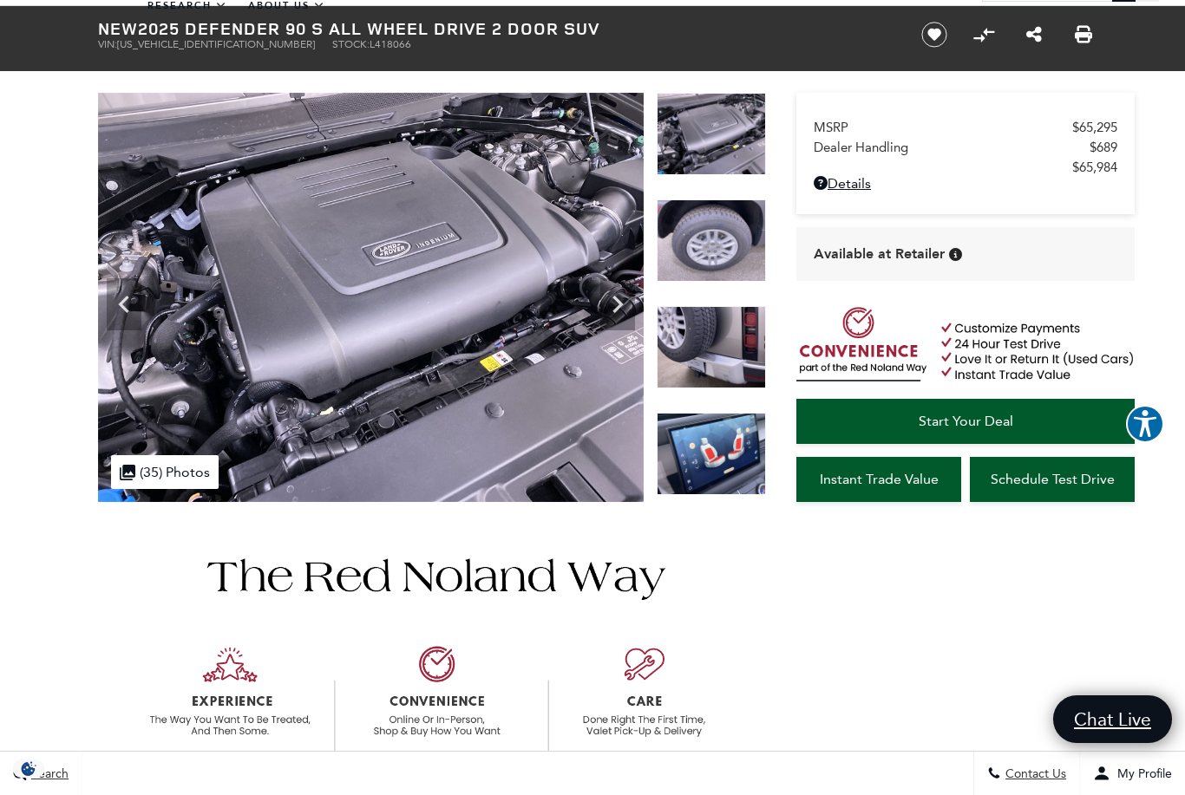
click at [612, 302] on icon "Next" at bounding box center [617, 304] width 35 height 35
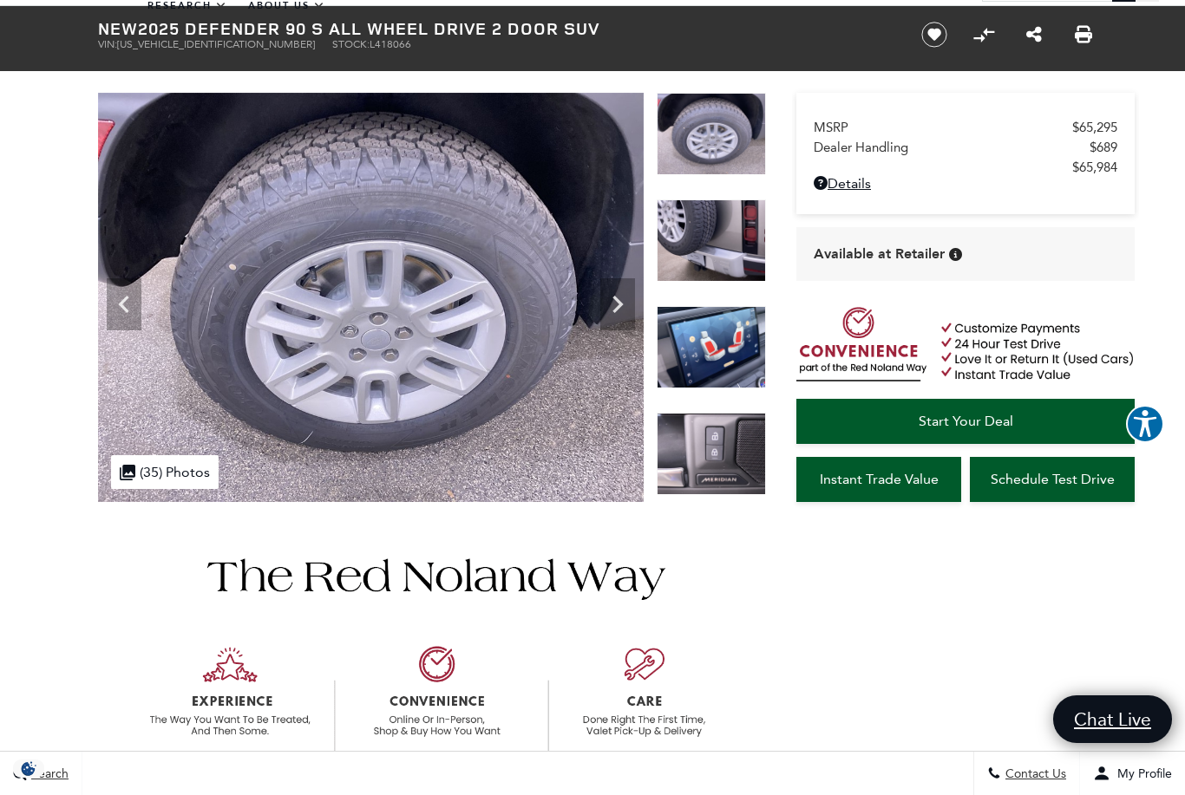
click at [615, 306] on icon "Next" at bounding box center [617, 304] width 35 height 35
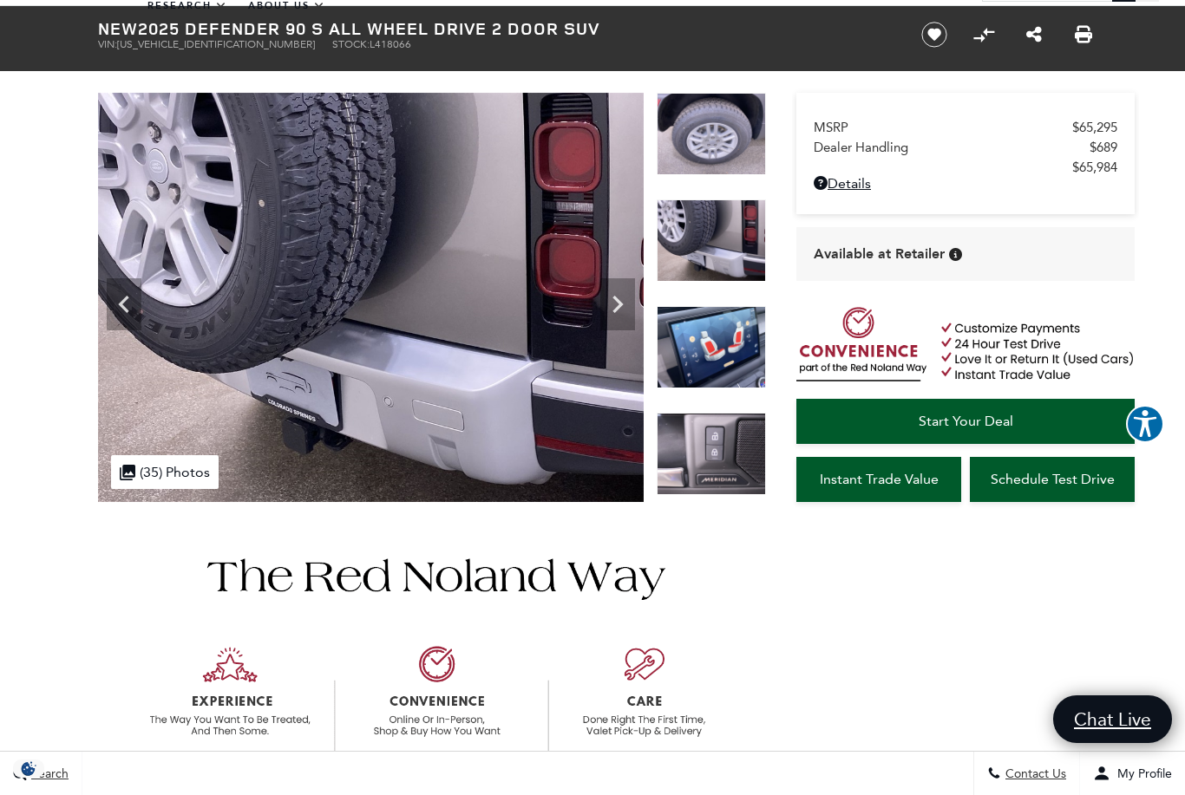
click at [625, 309] on icon "Next" at bounding box center [617, 304] width 35 height 35
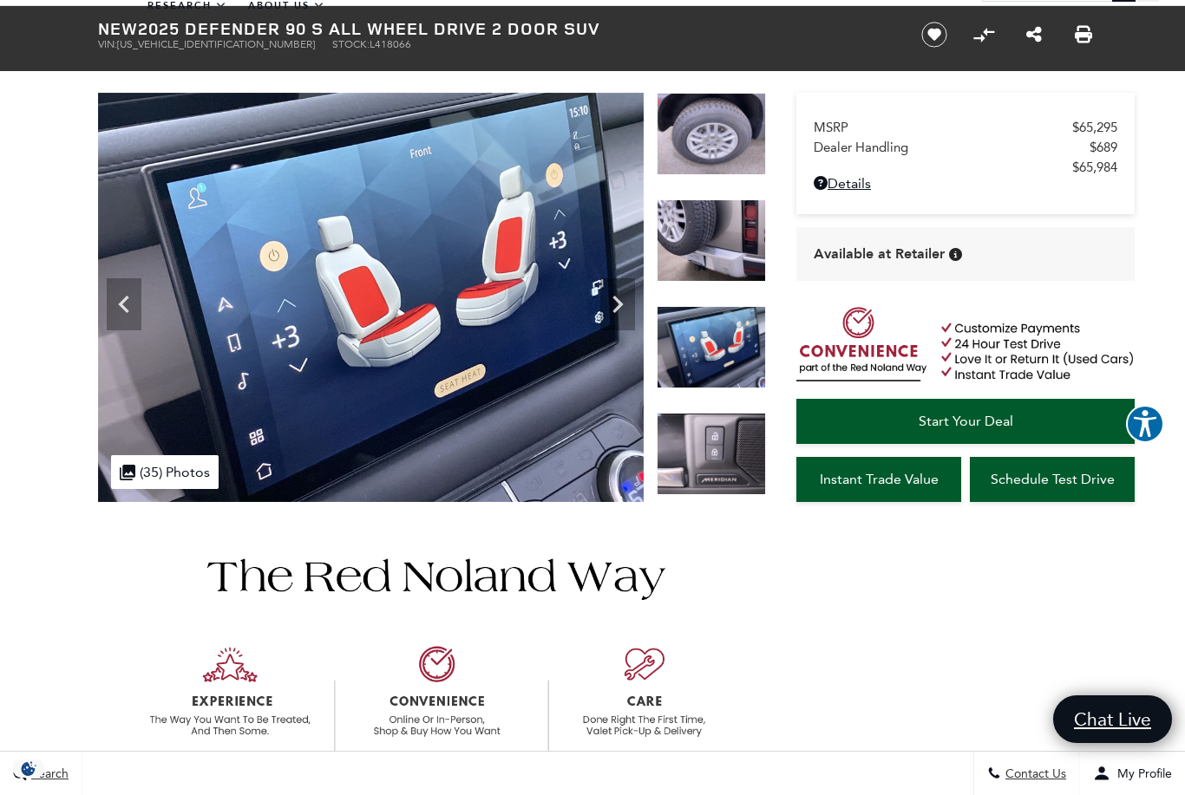
click at [623, 304] on icon "Next" at bounding box center [617, 304] width 10 height 17
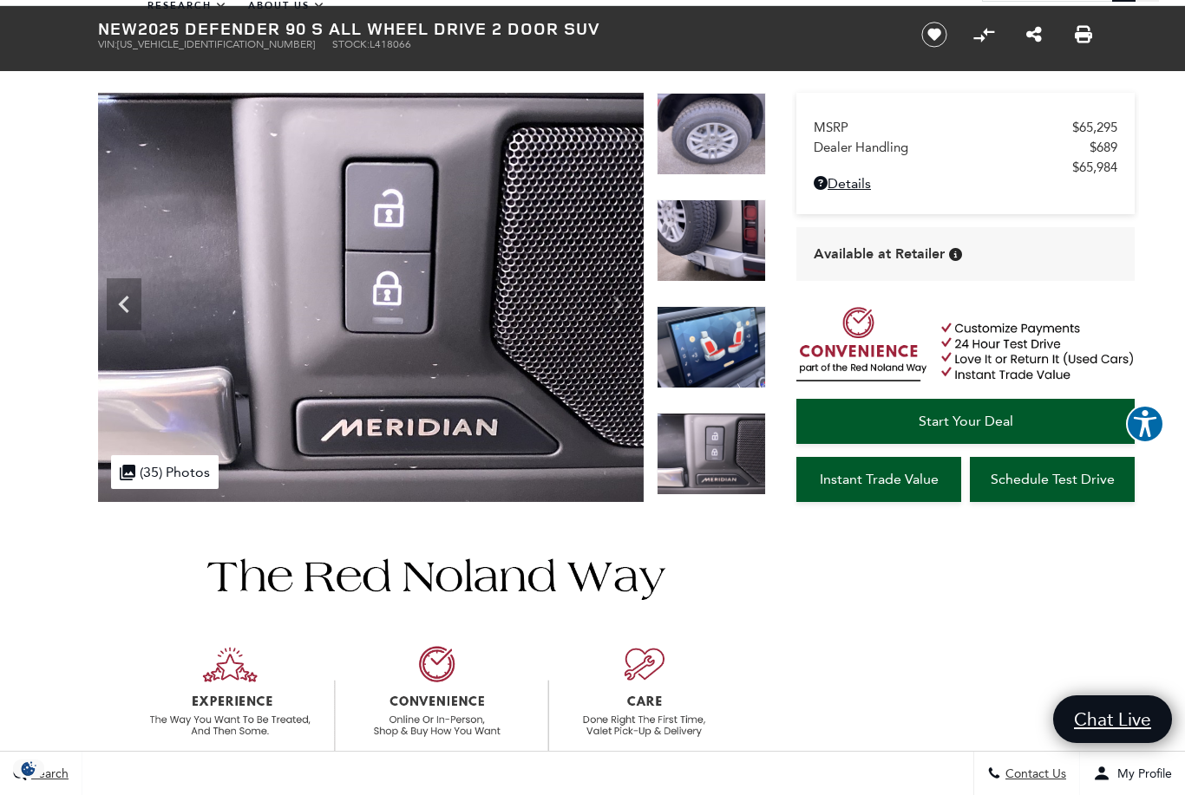
click at [614, 303] on img at bounding box center [371, 297] width 546 height 409
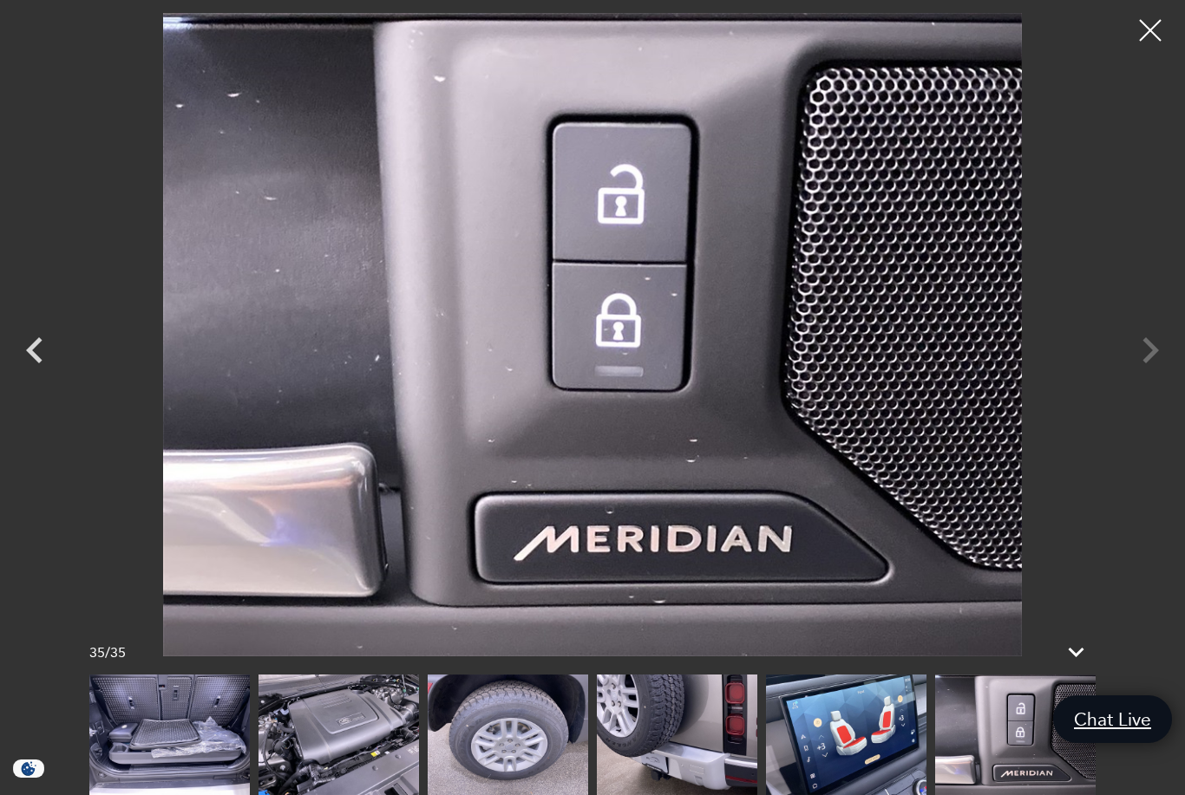
click at [1135, 382] on div at bounding box center [592, 335] width 1185 height 644
click at [1138, 24] on div at bounding box center [1150, 30] width 43 height 43
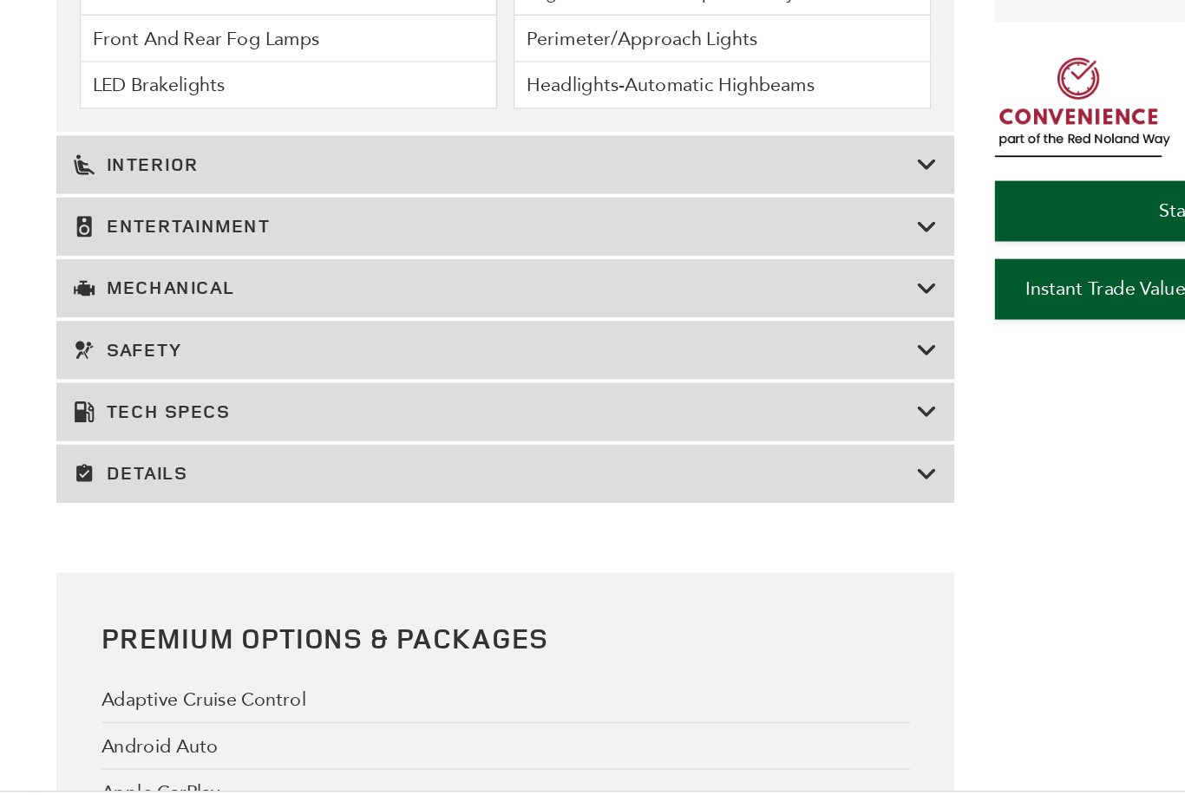
scroll to position [2865, 0]
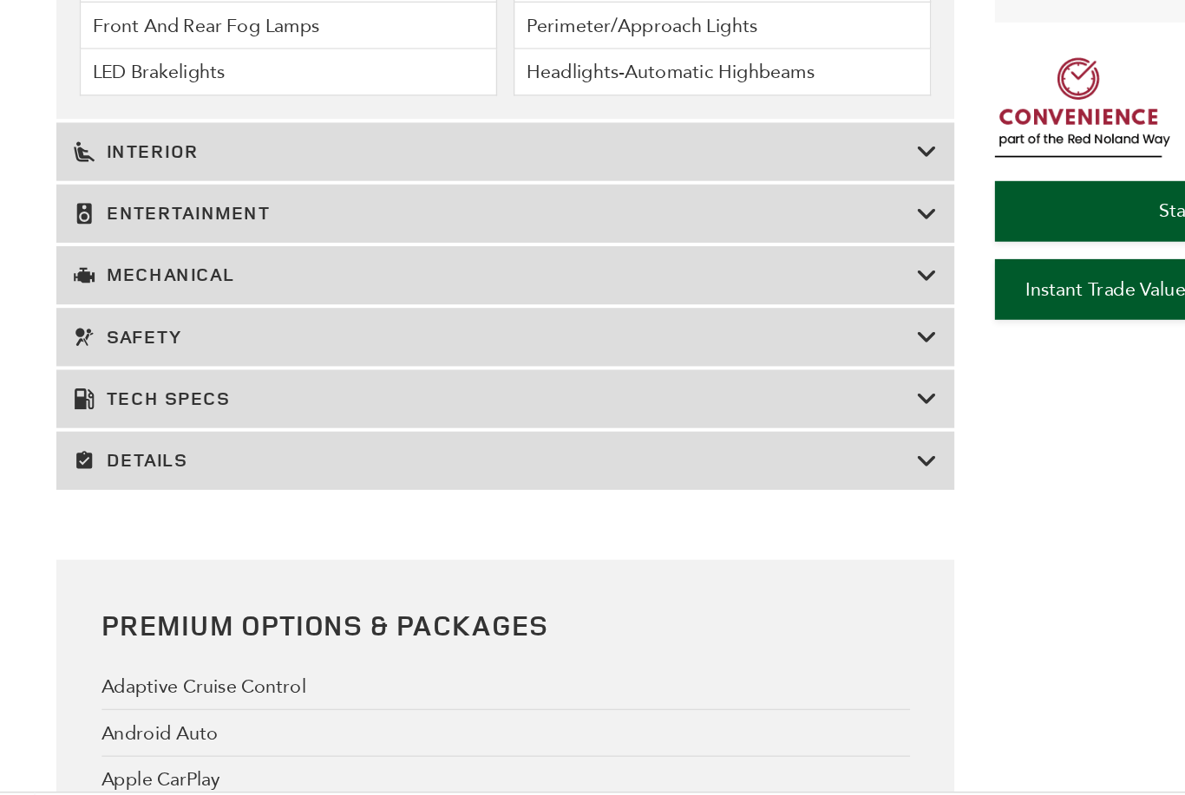
click at [111, 358] on h3 "Mechanical" at bounding box center [424, 366] width 626 height 17
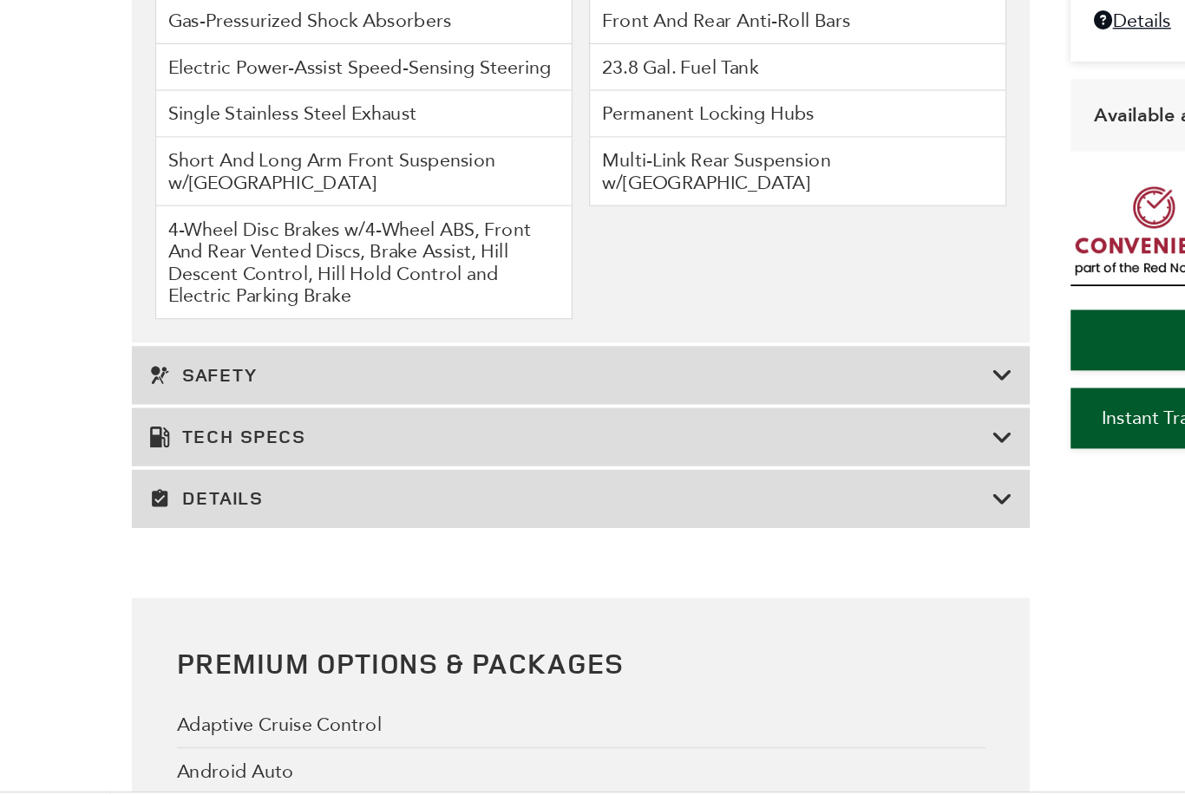
scroll to position [2755, 0]
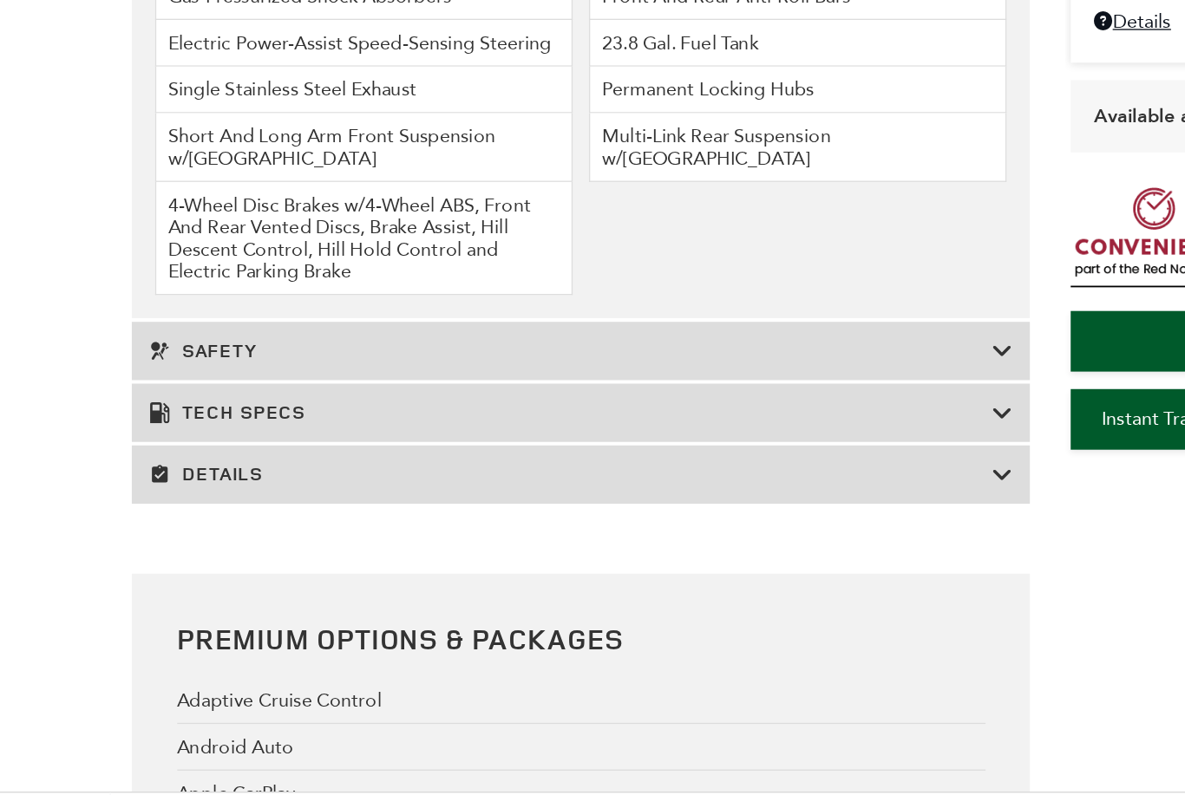
click at [137, 460] on h3 "Tech Specs" at bounding box center [424, 468] width 626 height 17
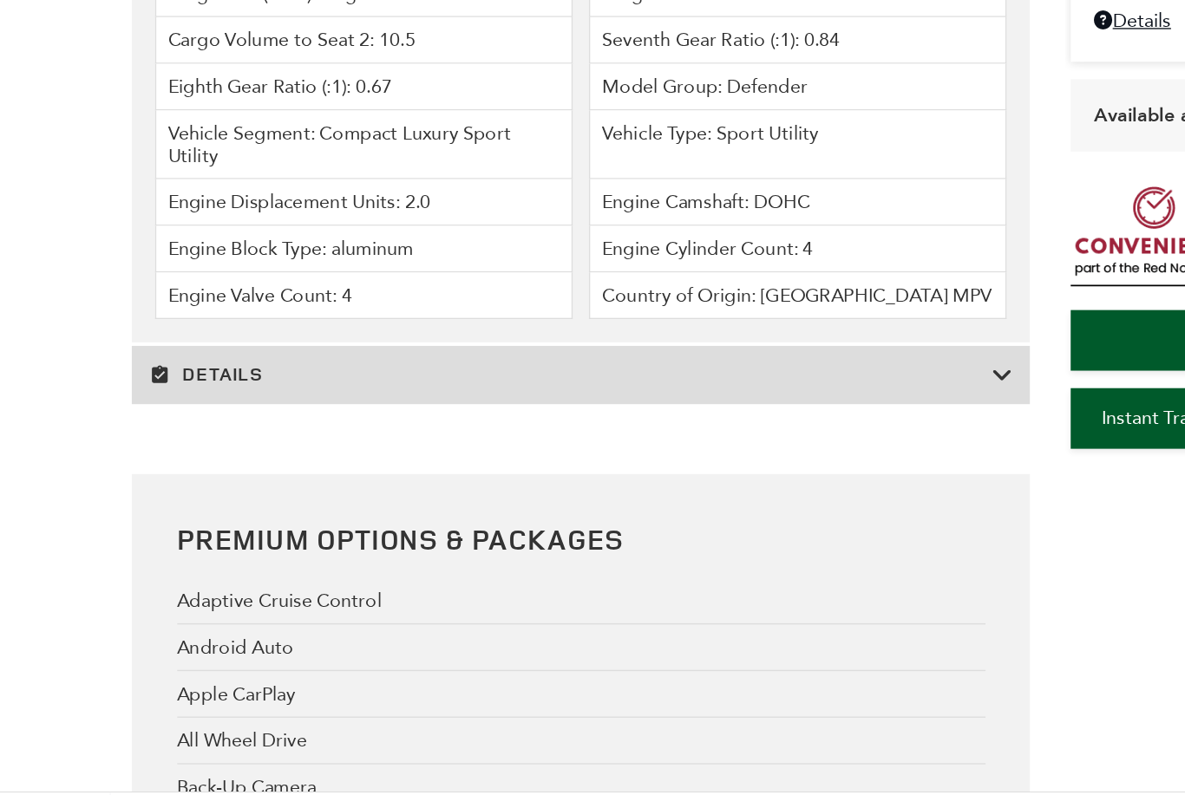
scroll to position [4224, 0]
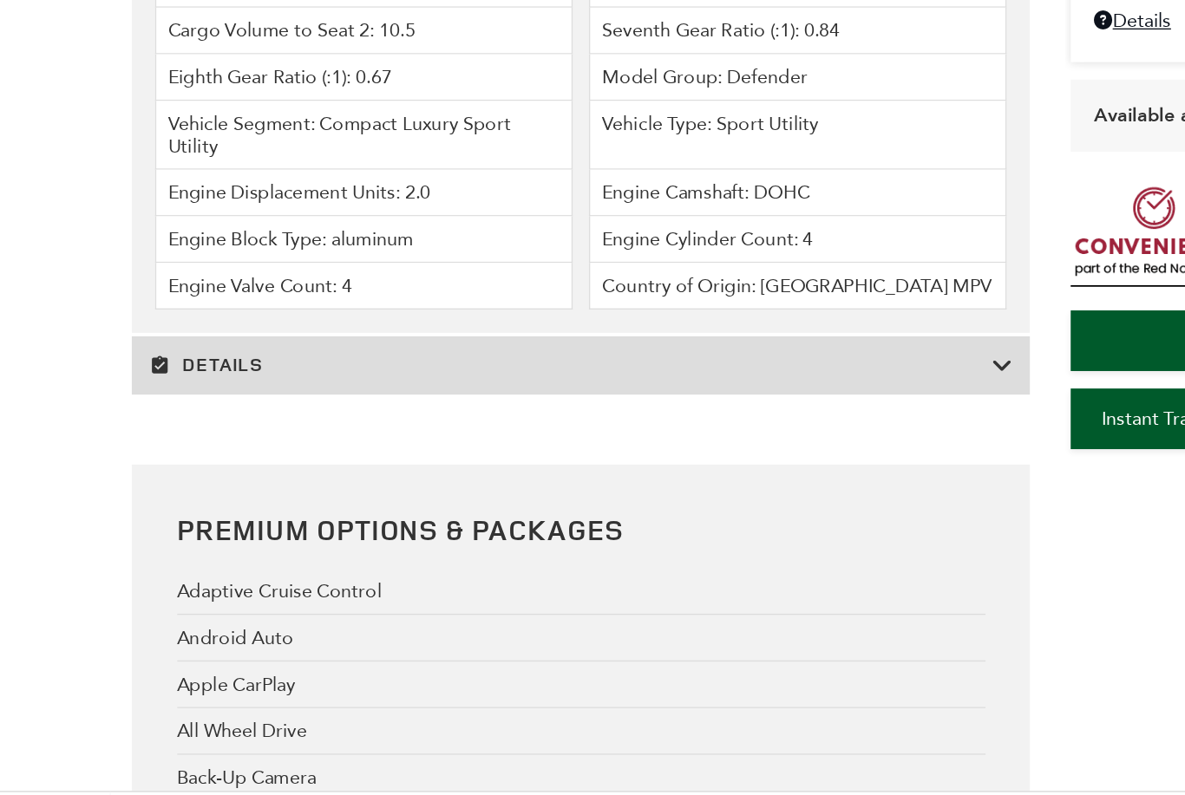
click at [744, 428] on div "Details" at bounding box center [432, 433] width 668 height 43
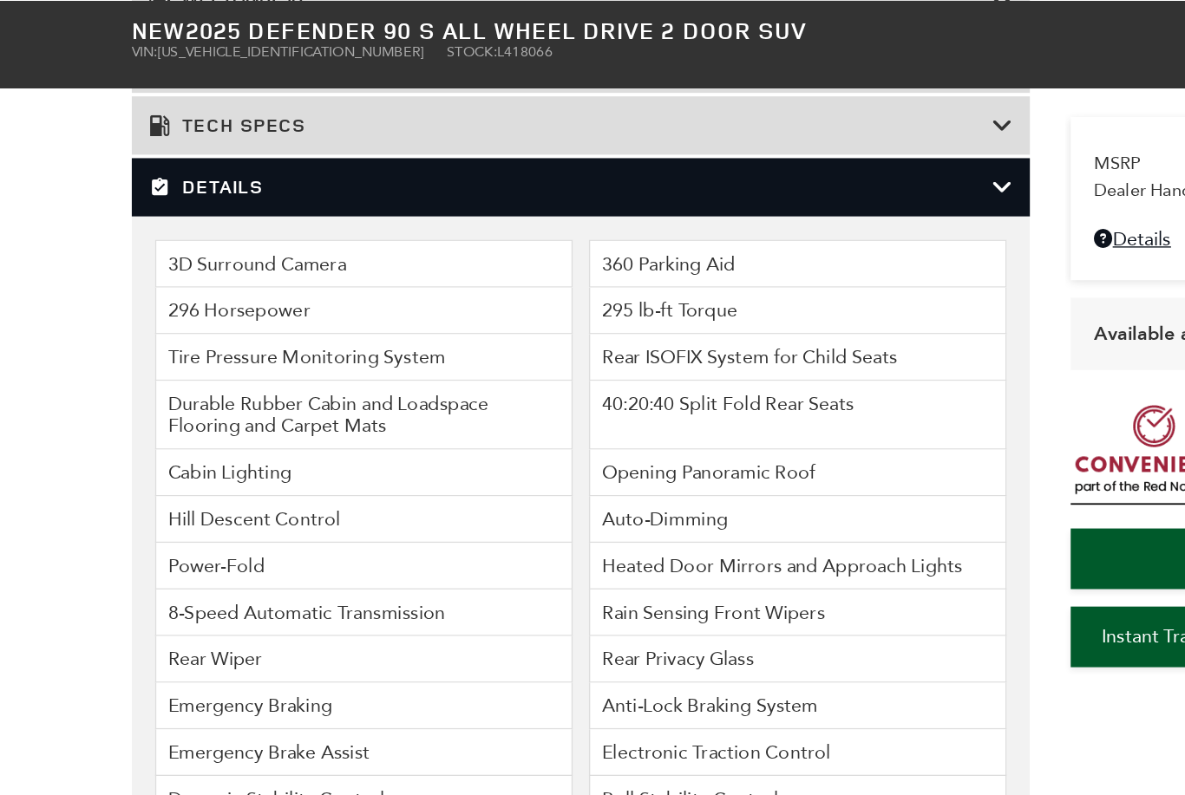
scroll to position [2716, 0]
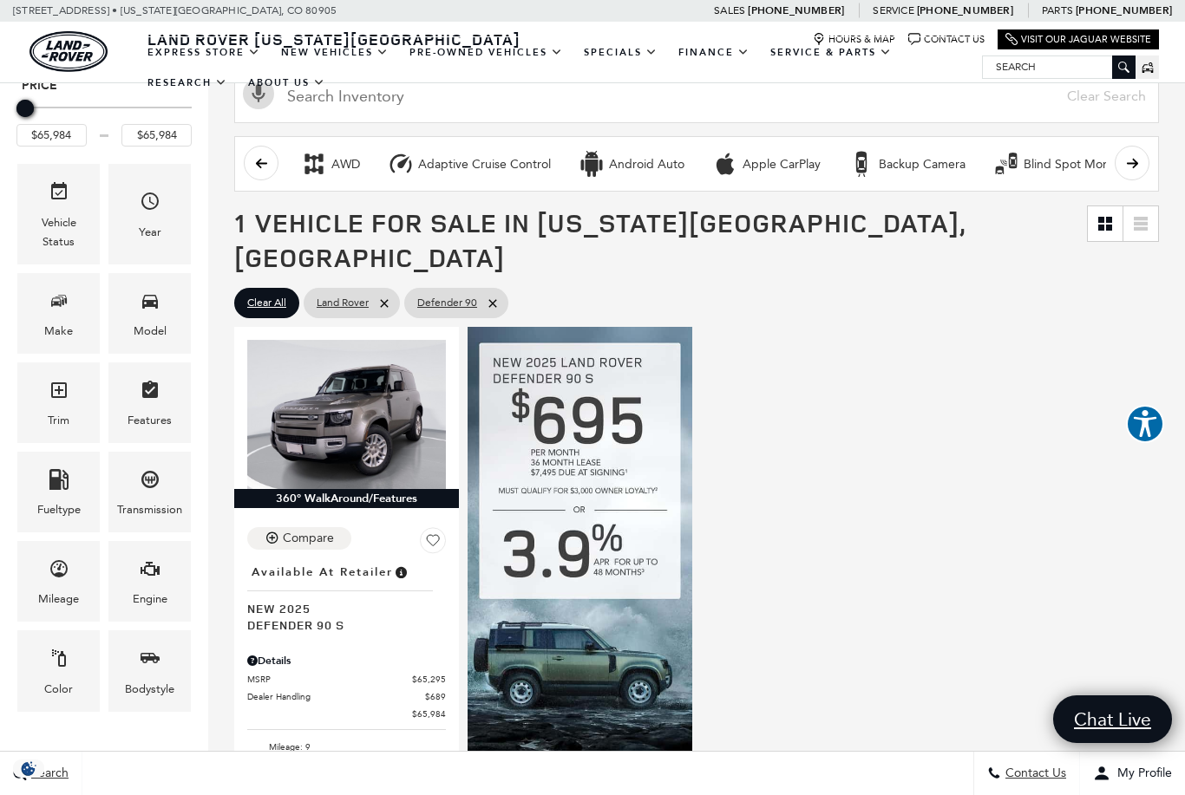
scroll to position [156, 0]
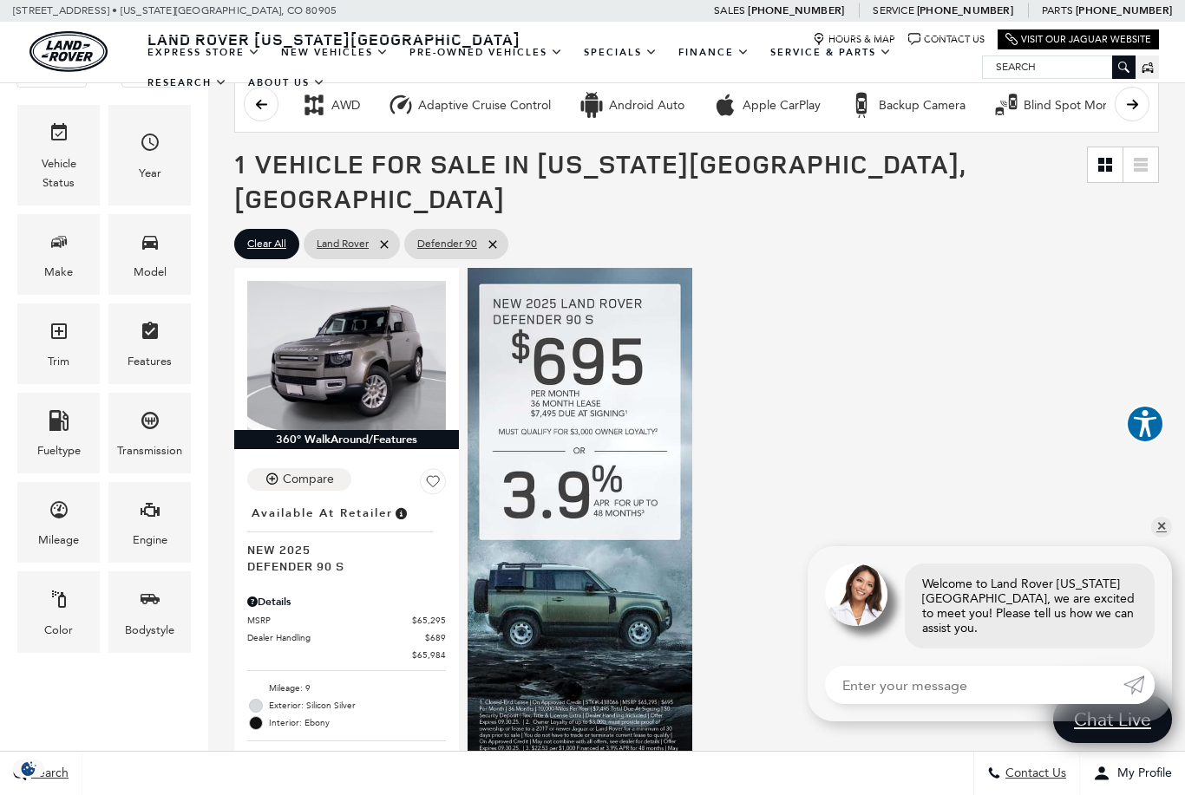
scroll to position [217, 0]
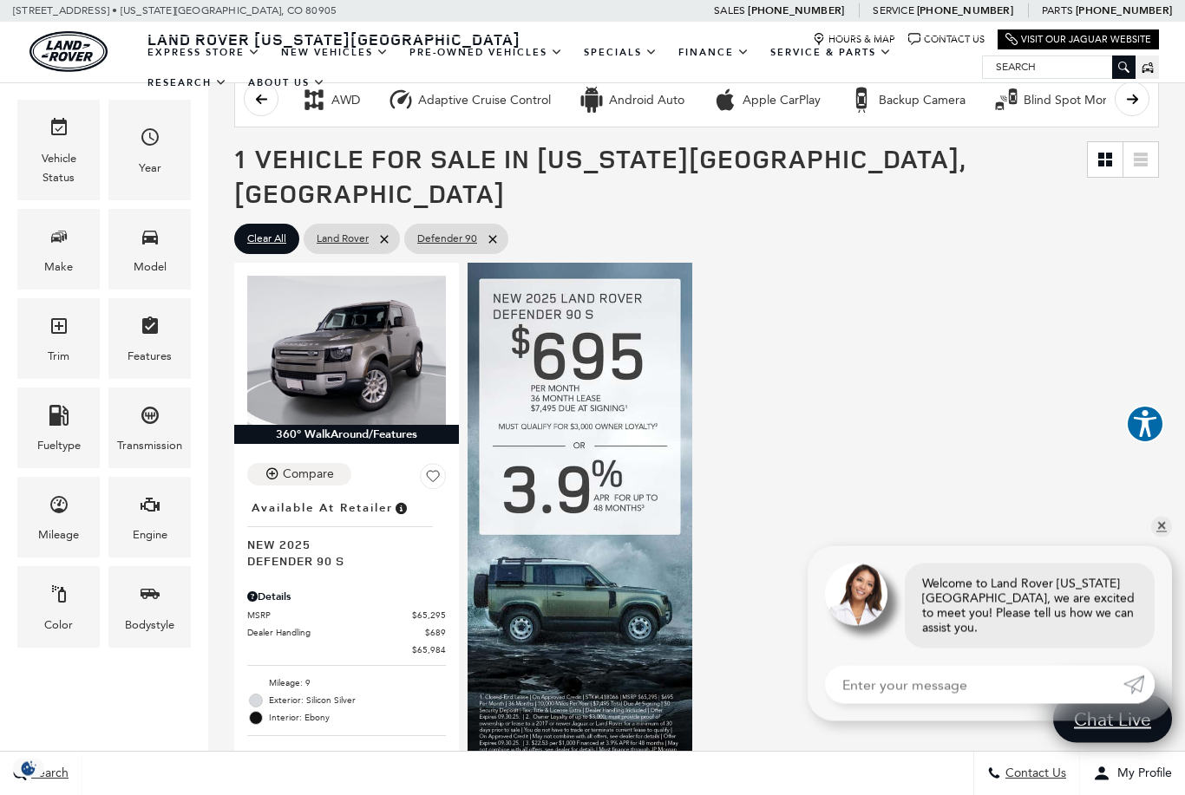
click at [0, 0] on link "Defender 90" at bounding box center [0, 0] width 0 height 0
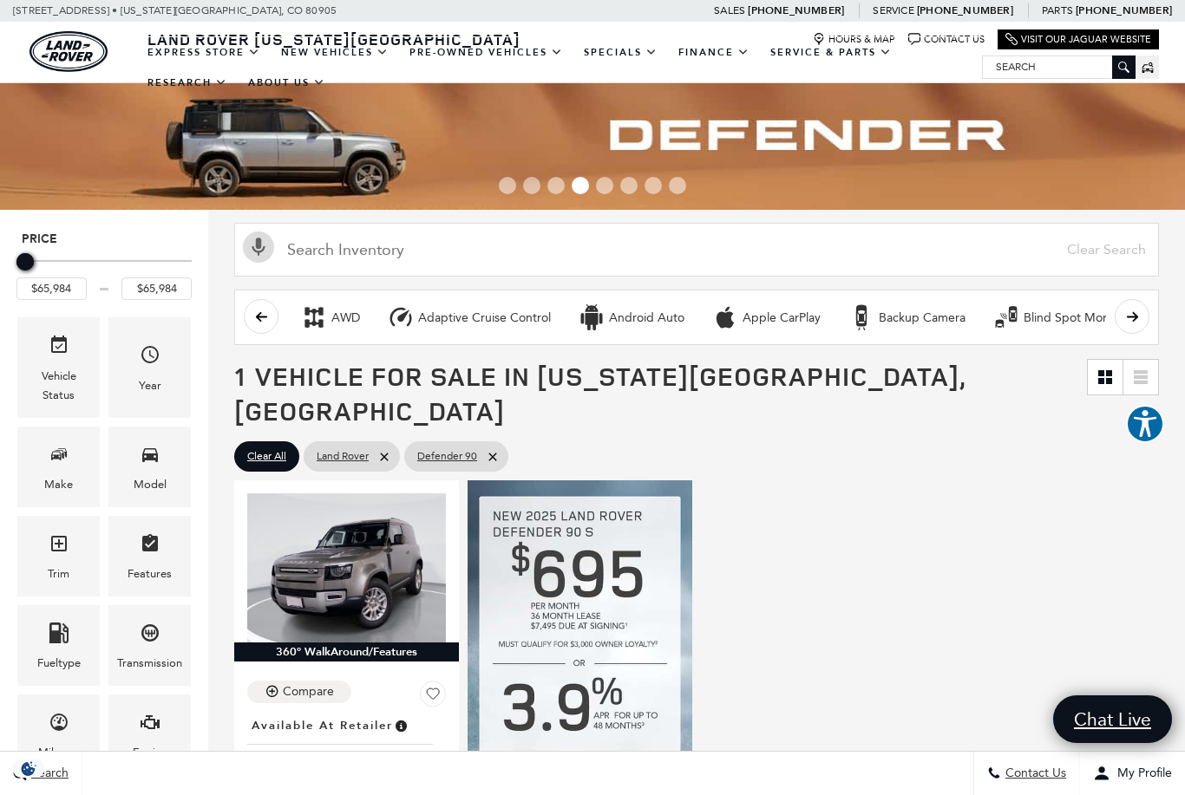
click at [0, 0] on link "View All Pre-Owned Vehicles" at bounding box center [0, 0] width 0 height 0
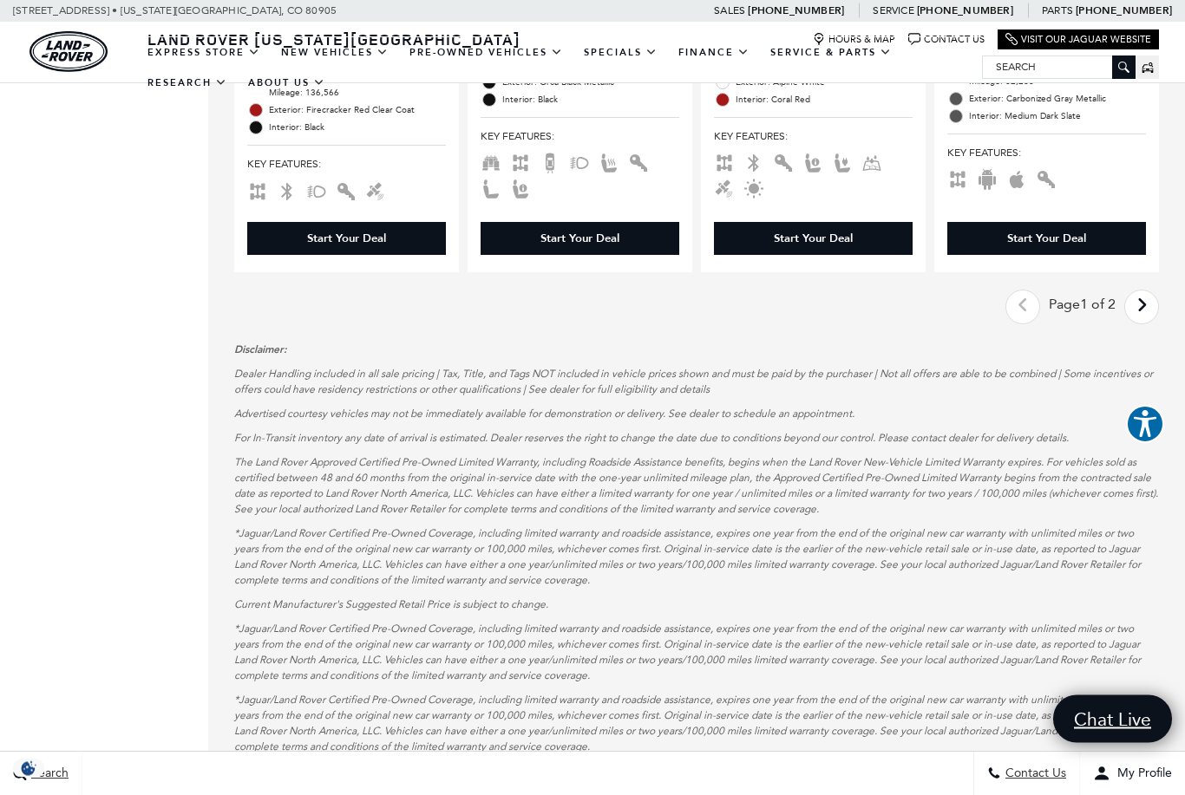
scroll to position [3179, 0]
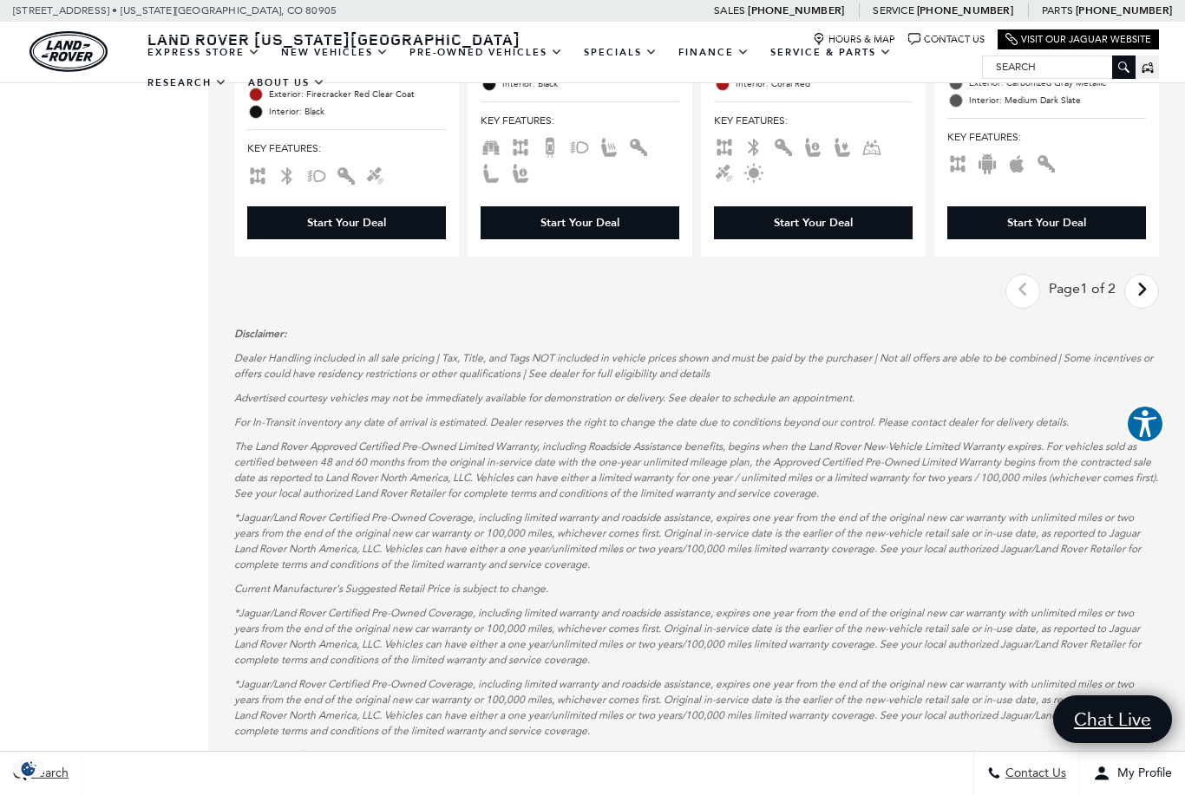
click at [1146, 297] on icon "next page" at bounding box center [1141, 290] width 11 height 28
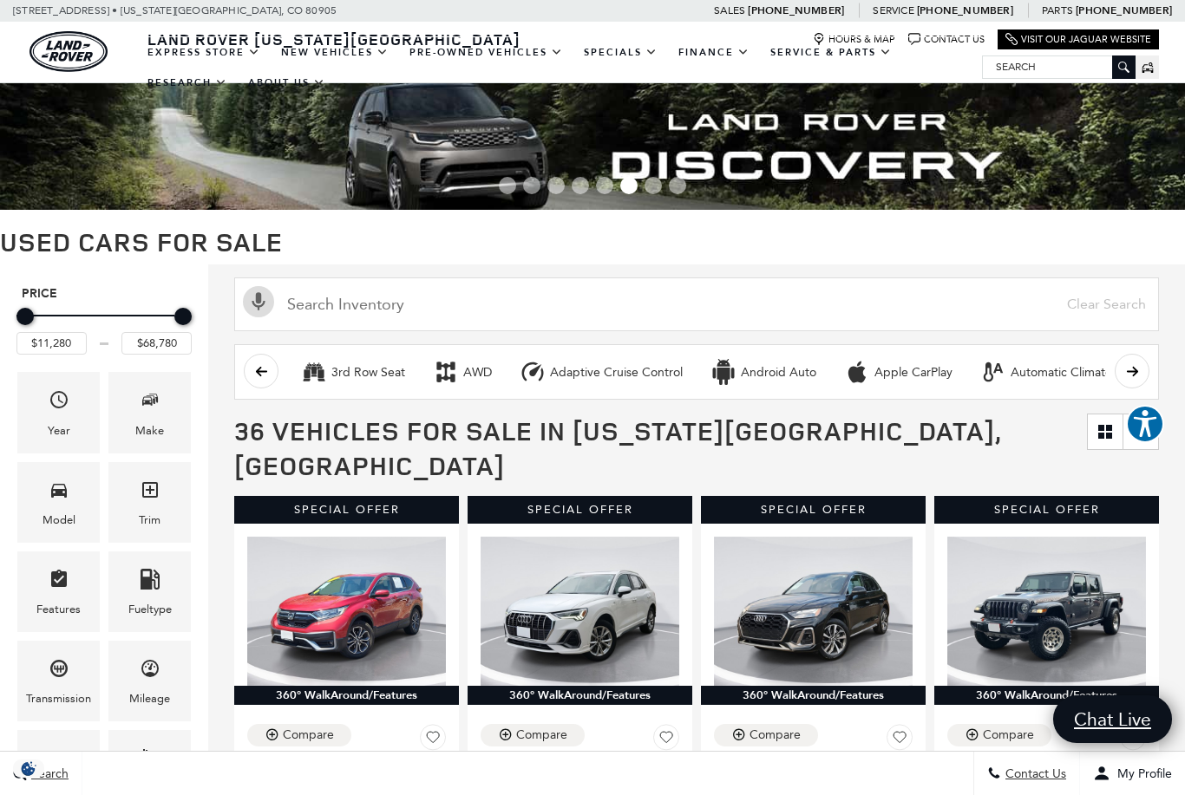
click at [0, 0] on link "Defender 90" at bounding box center [0, 0] width 0 height 0
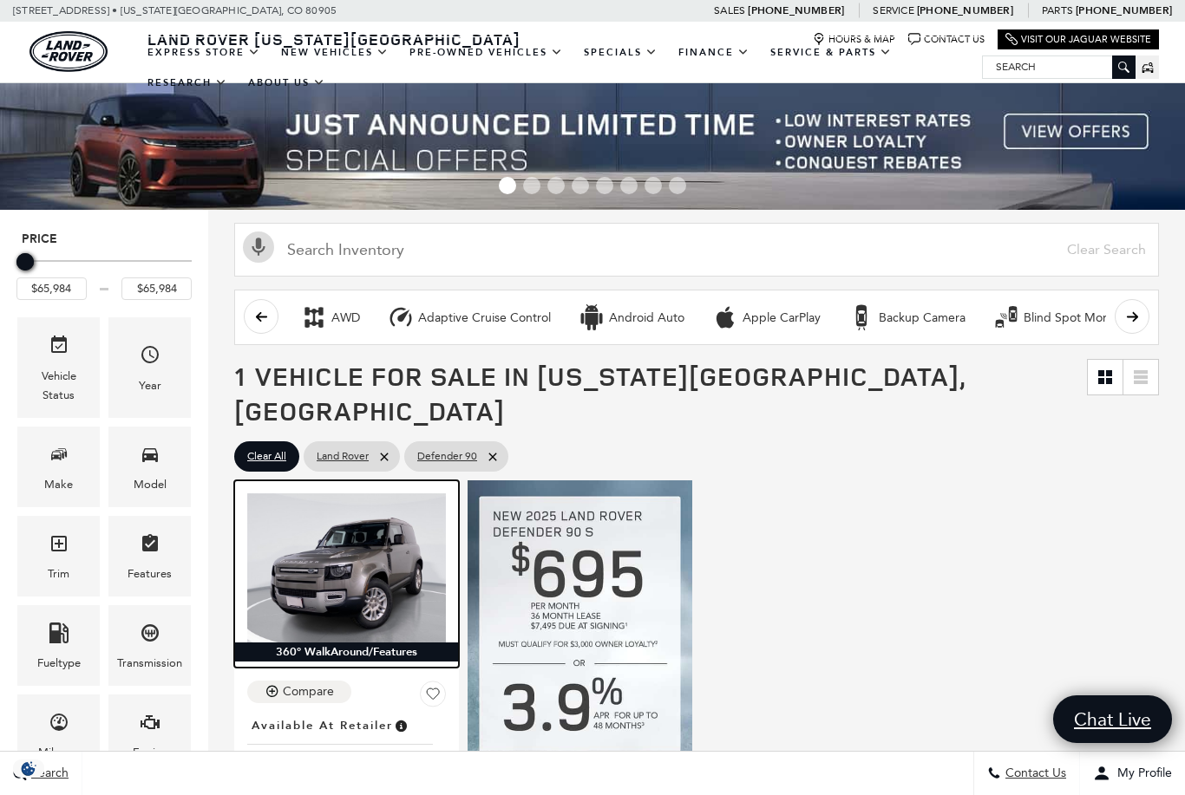
click at [356, 549] on img at bounding box center [346, 568] width 199 height 149
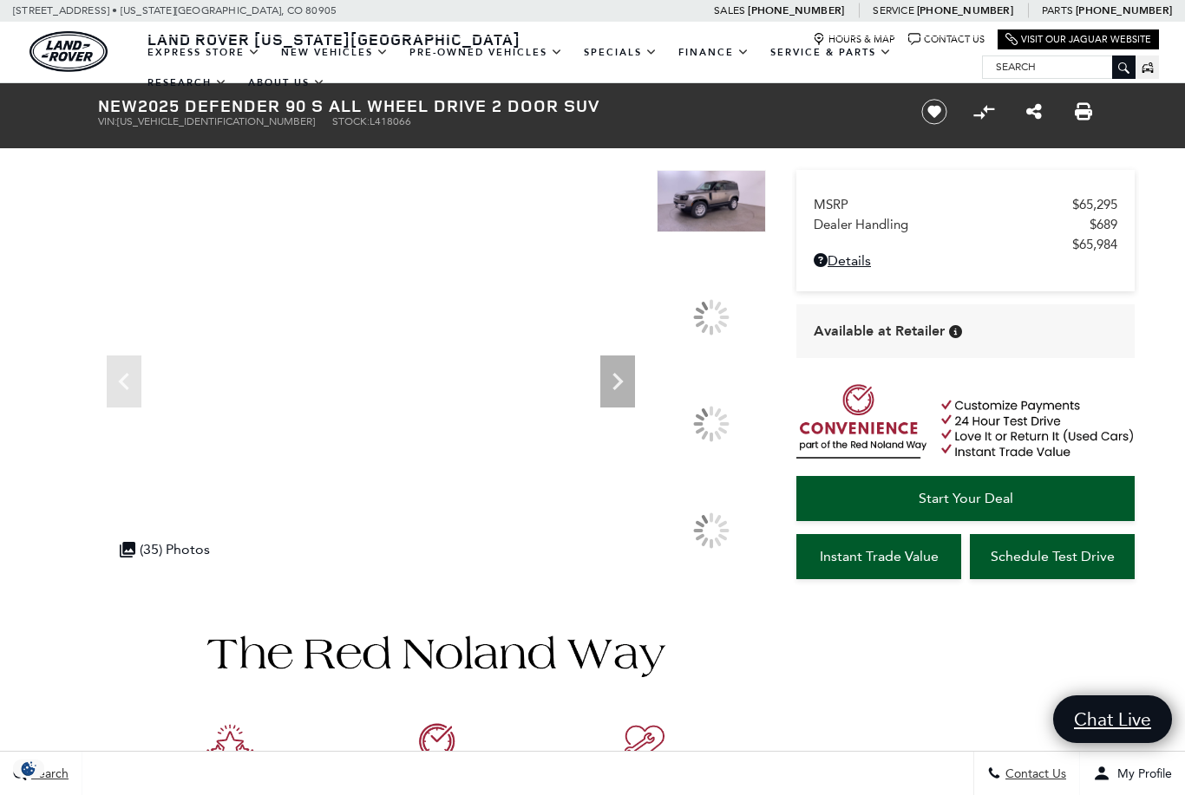
click at [715, 442] on div at bounding box center [711, 424] width 36 height 36
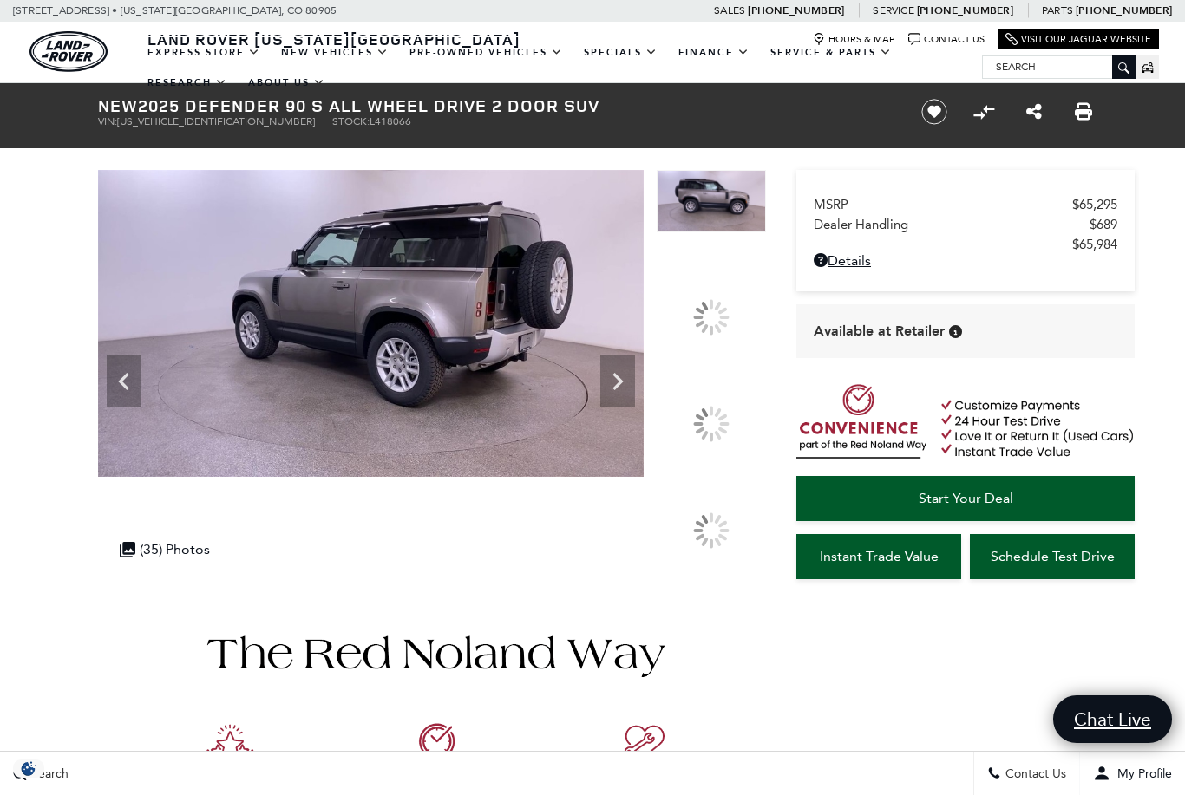
click at [703, 465] on div at bounding box center [711, 424] width 109 height 82
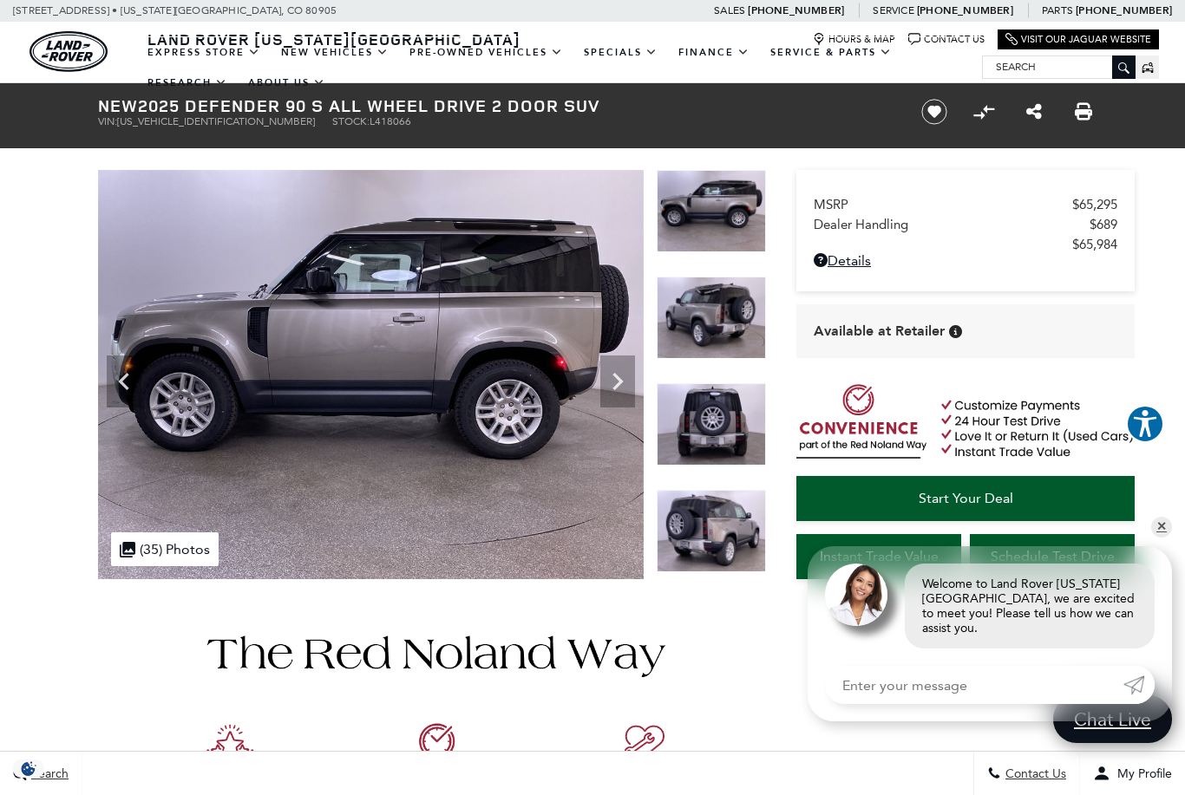
click at [624, 395] on icon "Next" at bounding box center [617, 381] width 35 height 35
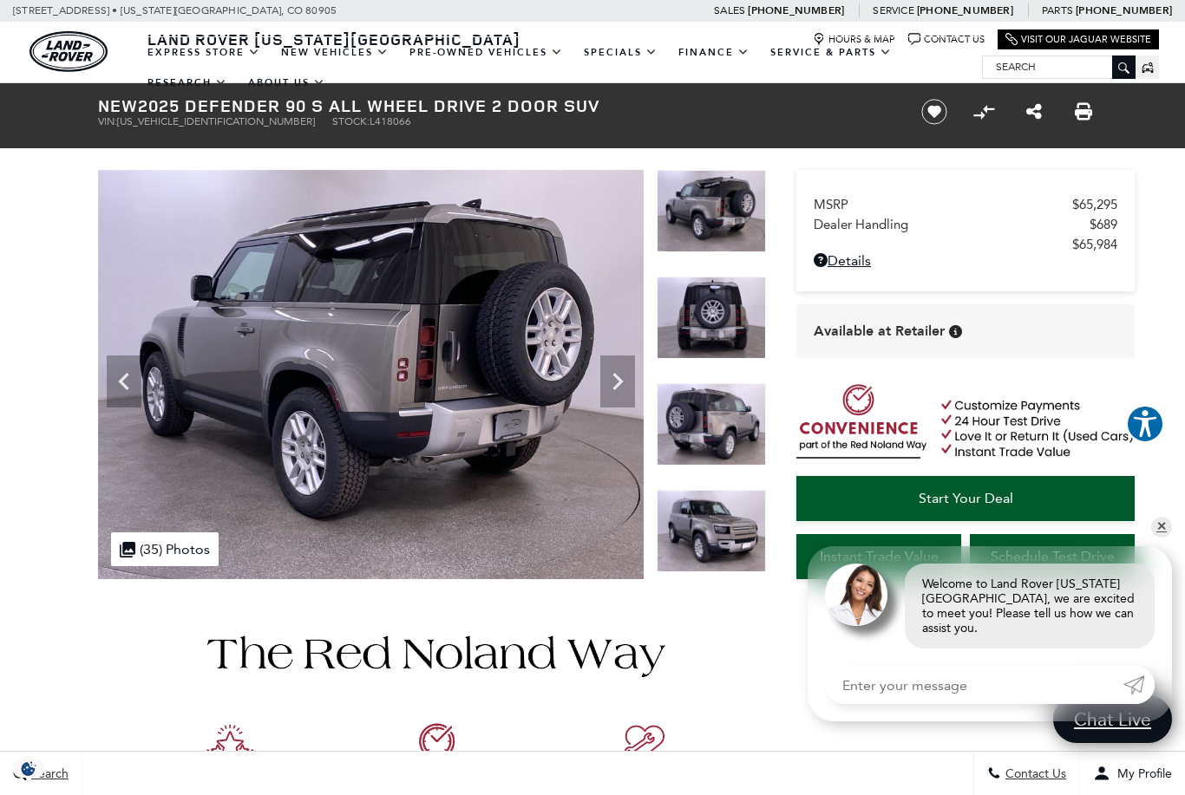
click at [605, 381] on icon "Next" at bounding box center [617, 381] width 35 height 35
